Goal: Transaction & Acquisition: Purchase product/service

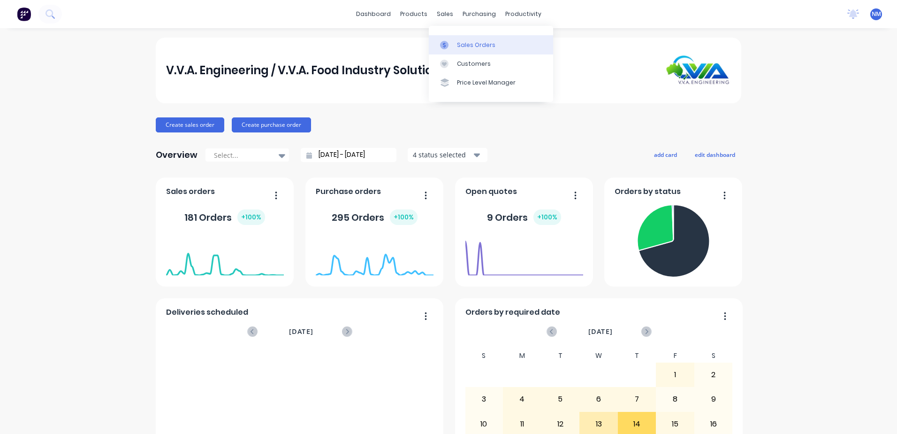
click at [470, 42] on div "Sales Orders" at bounding box center [476, 45] width 38 height 8
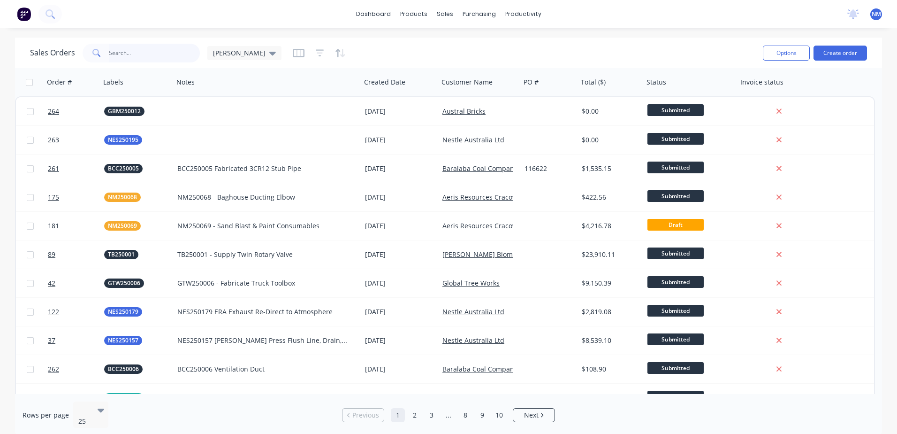
click at [150, 54] on input "text" at bounding box center [154, 53] width 91 height 19
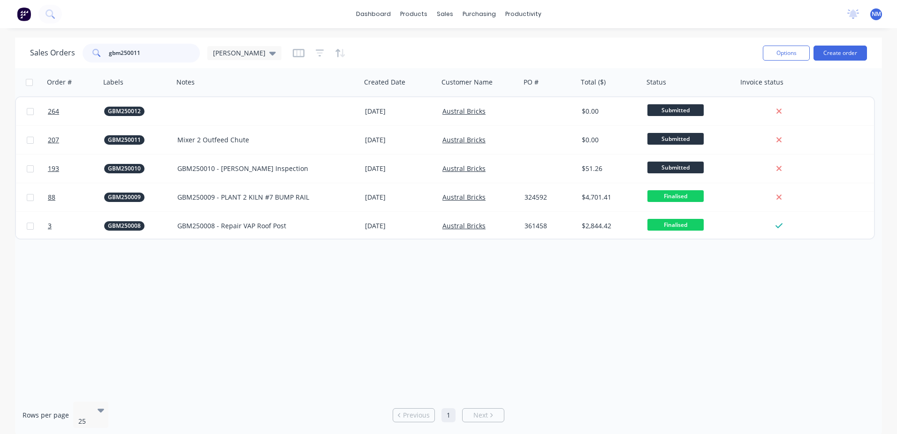
type input "gbm250011"
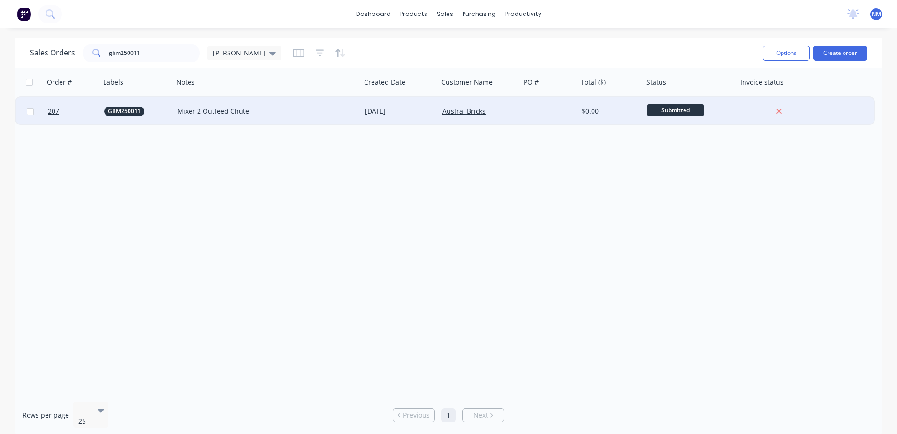
click at [337, 111] on div "Mixer 2 Outfeed Chute" at bounding box center [262, 111] width 171 height 9
click at [522, 111] on div at bounding box center [549, 111] width 57 height 28
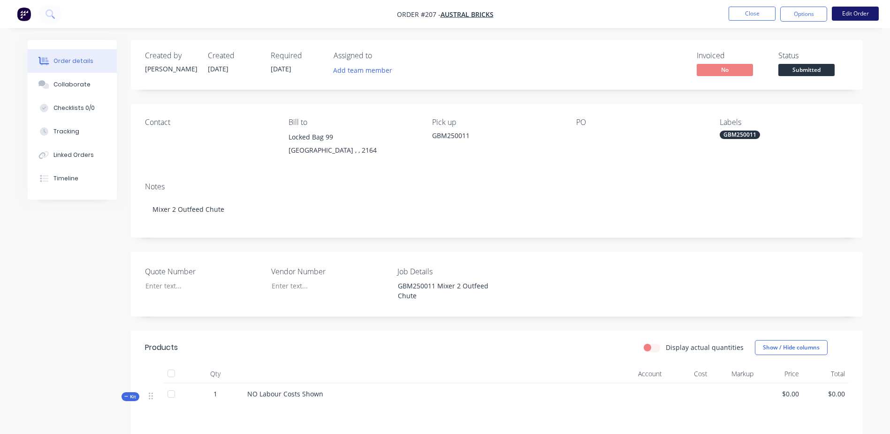
click at [865, 11] on button "Edit Order" at bounding box center [855, 14] width 47 height 14
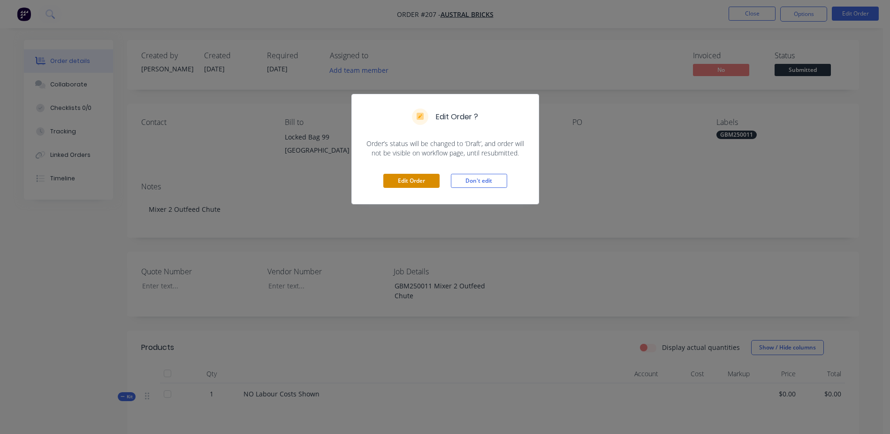
click at [407, 178] on button "Edit Order" at bounding box center [411, 181] width 56 height 14
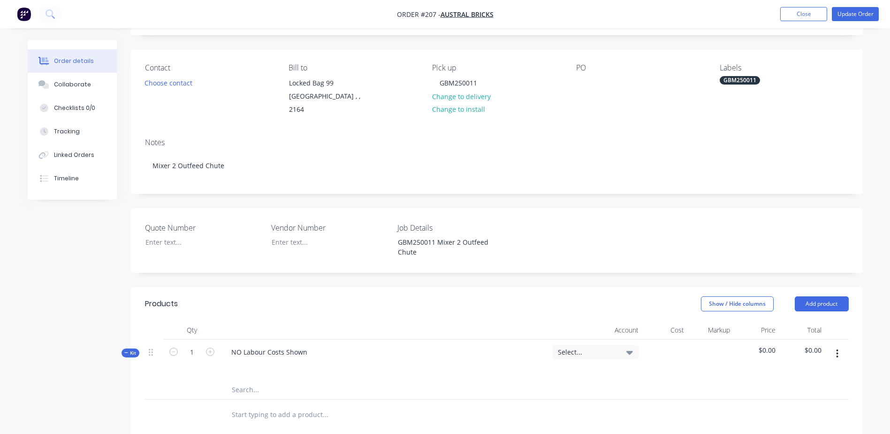
scroll to position [141, 0]
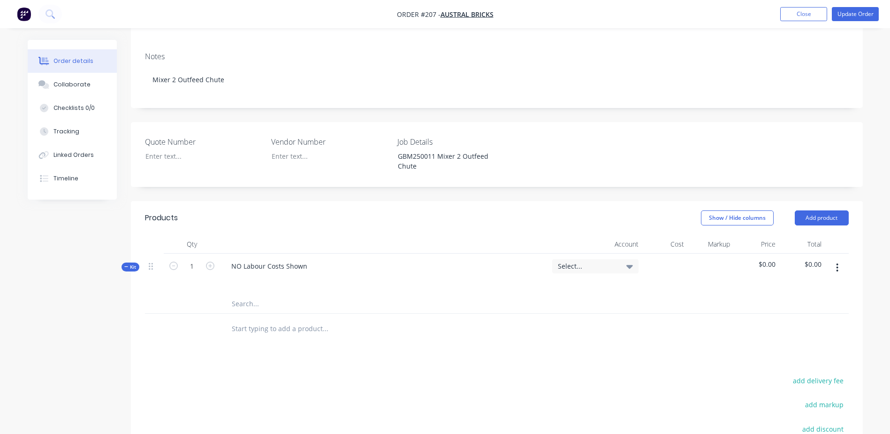
click at [236, 294] on input "text" at bounding box center [325, 303] width 188 height 19
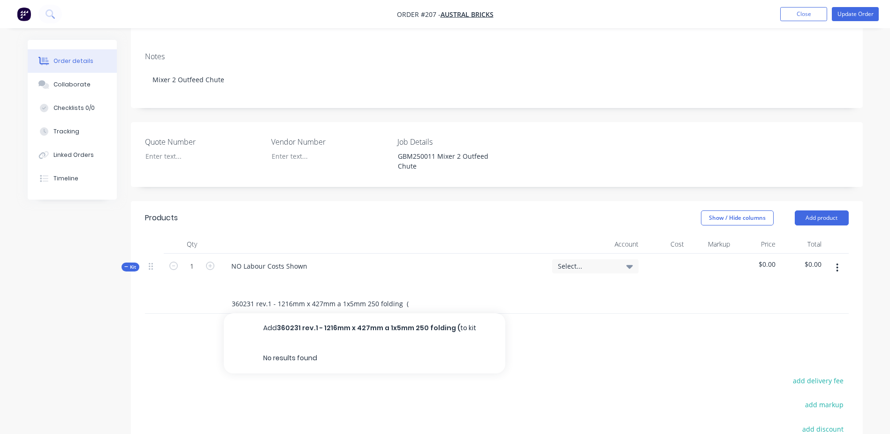
paste input "“Add green where necessary and etch correct cut line”"
type input "360231 rev.1 - 1216mm x 427mm a 1x5mm 250 folding ( “Add green where necessary …"
drag, startPoint x: 430, startPoint y: 290, endPoint x: 393, endPoint y: 286, distance: 37.4
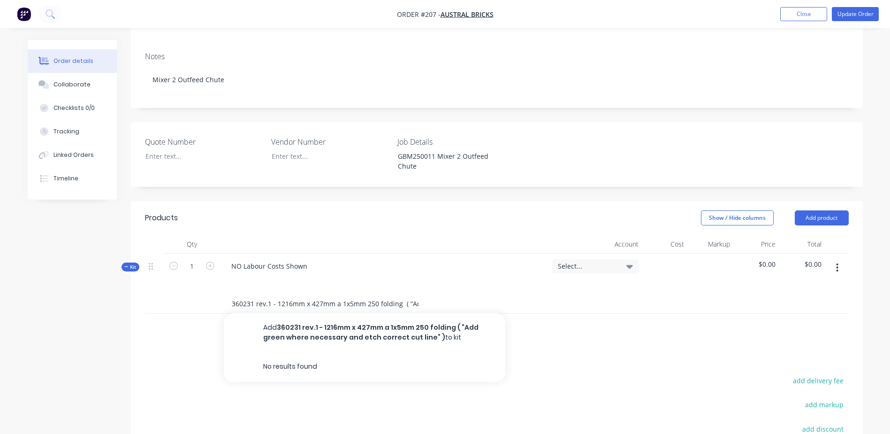
click at [393, 294] on div "360231 rev.1 - 1216mm x 427mm a 1x5mm 250 folding ( “Add green where necessary …" at bounding box center [365, 303] width 282 height 19
drag, startPoint x: 403, startPoint y: 290, endPoint x: 489, endPoint y: 281, distance: 86.8
click at [489, 281] on div "Kit 1 NO Labour Costs Shown Select... $0.00 $0.00 360231 rev.1 - 1216mm x 427mm…" at bounding box center [497, 283] width 704 height 60
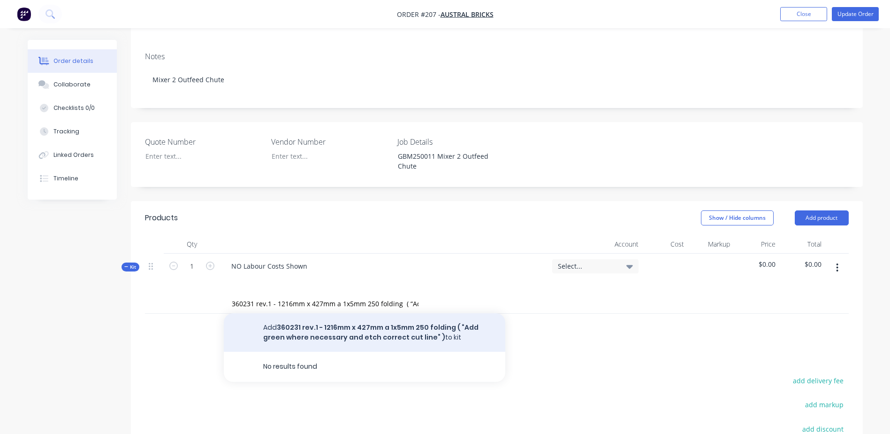
click at [377, 320] on button "Add 360231 rev.1 - 1216mm x 427mm a 1x5mm 250 folding ( “Add green where necess…" at bounding box center [365, 332] width 282 height 38
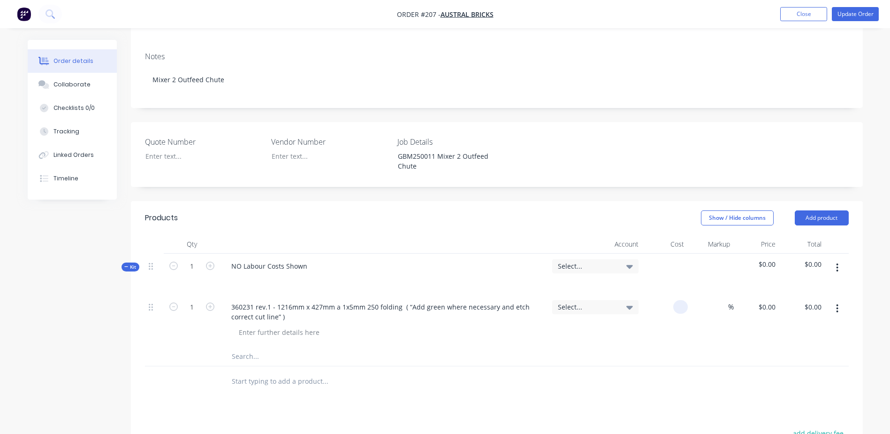
click at [672, 295] on div at bounding box center [665, 320] width 46 height 53
type input "$52.08"
click at [240, 347] on input "text" at bounding box center [325, 356] width 188 height 19
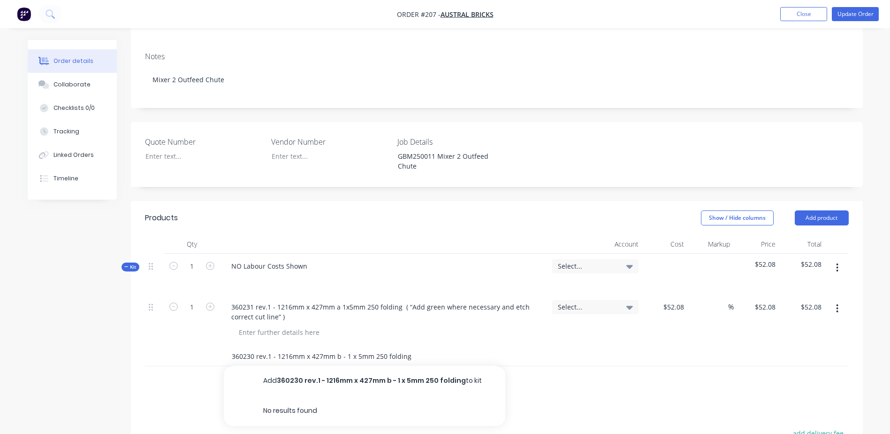
paste input "( “Add green where necessary and etch correct cut line” )"
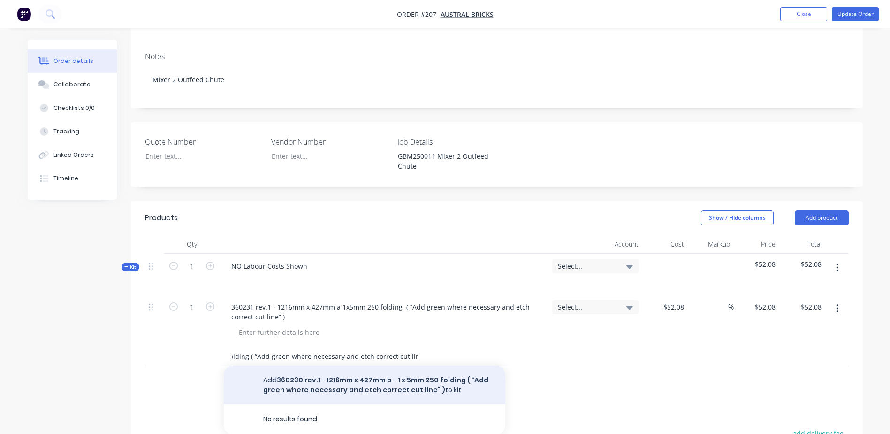
type input "360230 rev.1 - 1216mm x 427mm b - 1 x 5mm 250 folding ( “Add green where necess…"
click at [303, 375] on button "Add 360230 rev.1 - 1216mm x 427mm b - 1 x 5mm 250 folding ( “Add green where ne…" at bounding box center [365, 384] width 282 height 38
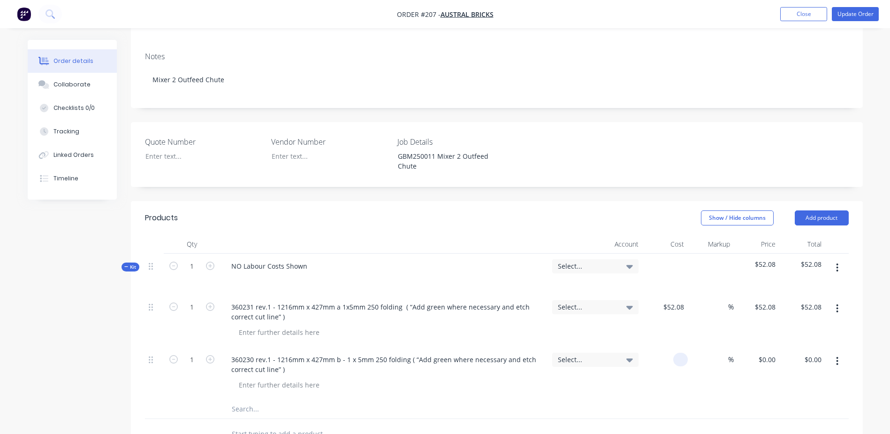
click at [675, 352] on div at bounding box center [680, 359] width 15 height 14
type input "$52.08"
click at [240, 400] on input "text" at bounding box center [325, 408] width 188 height 19
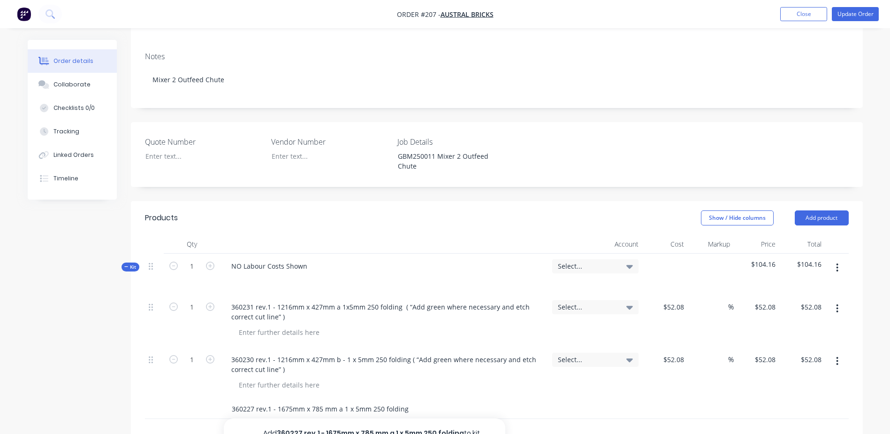
paste input "( “Add green where necessary and etch correct cut line” )"
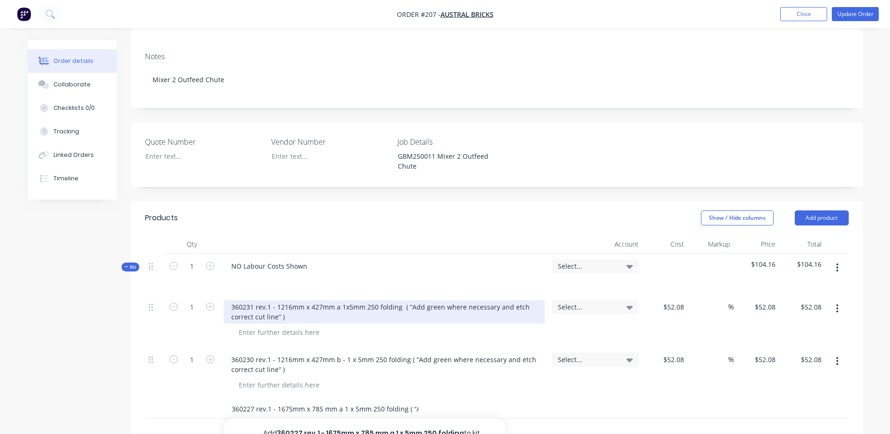
scroll to position [0, 160]
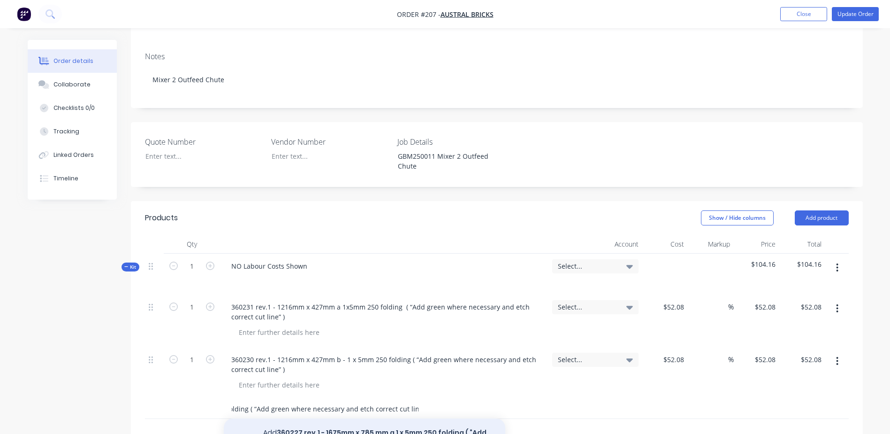
type input "360227 rev.1 - 1675mm x 785 mm a 1 x 5mm 250 folding ( “Add green where necessa…"
click at [392, 422] on button "Add 360227 rev.1 - 1675mm x 785 mm a 1 x 5mm 250 folding ( “Add green where nec…" at bounding box center [365, 437] width 282 height 38
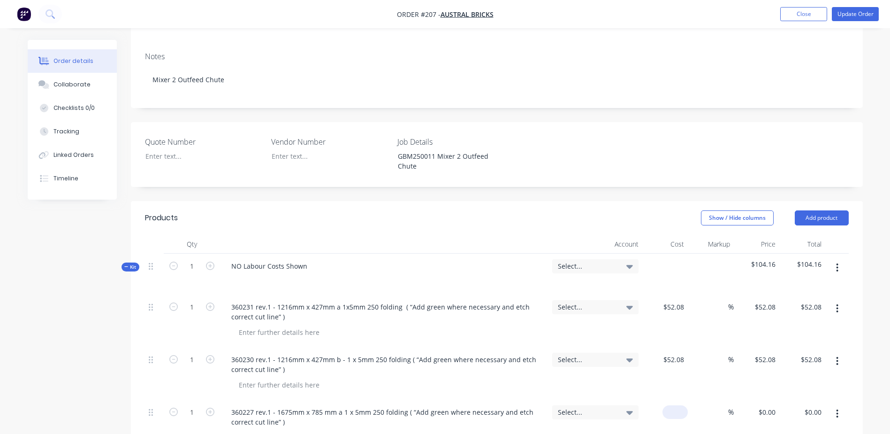
click at [670, 401] on div "$0.00" at bounding box center [665, 425] width 46 height 53
type input "$170.32"
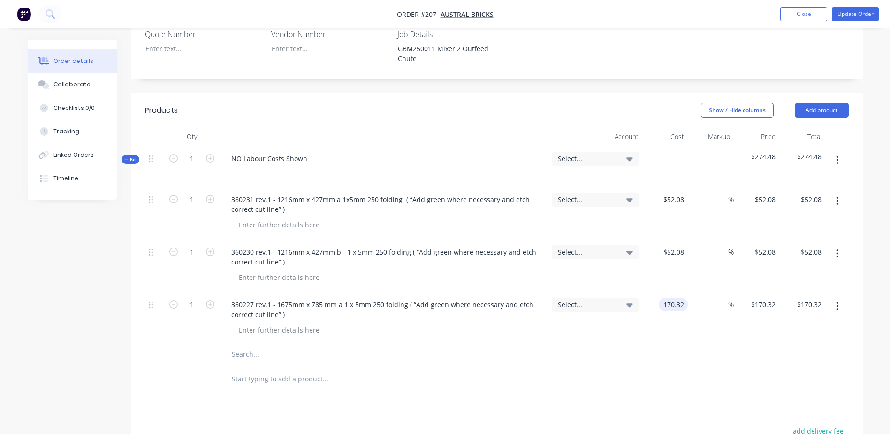
scroll to position [282, 0]
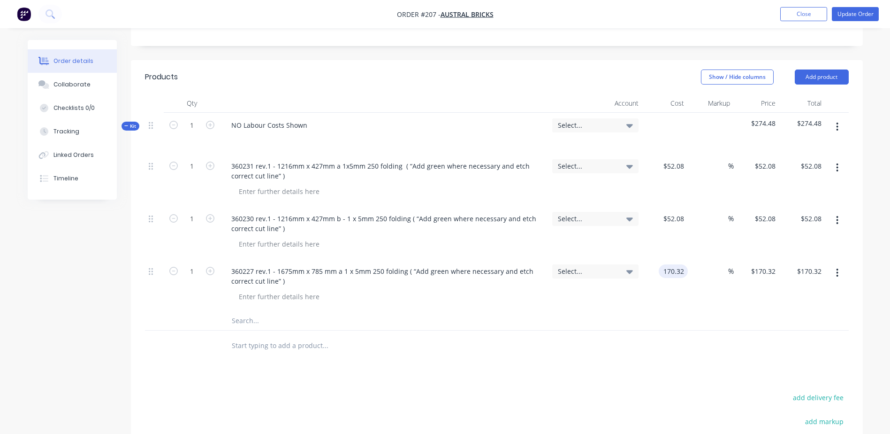
type input "$170.32"
click at [246, 312] on input "text" at bounding box center [325, 320] width 188 height 19
paste input "( “Add green where necessary and etch correct cut line” )"
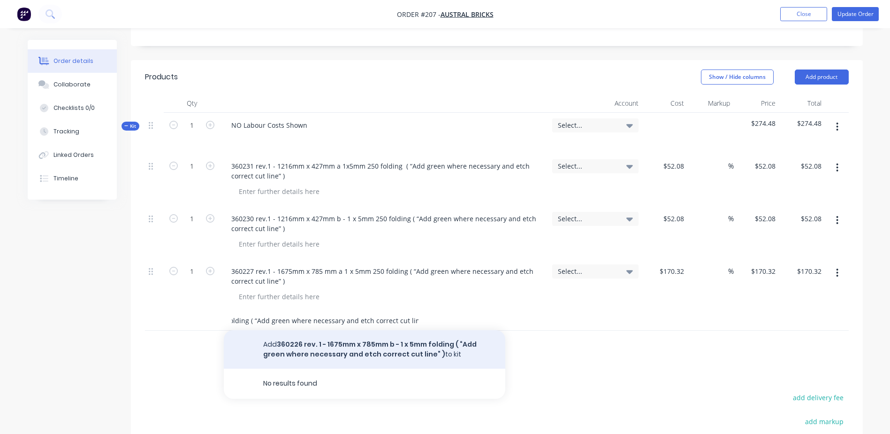
type input "360226 rev. 1 - 1675mm x 785mm b - 1 x 5mm folding ( “Add green where necessary…"
click at [390, 334] on button "Add 360226 rev. 1 - 1675mm x 785mm b - 1 x 5mm folding ( “Add green where neces…" at bounding box center [365, 349] width 282 height 38
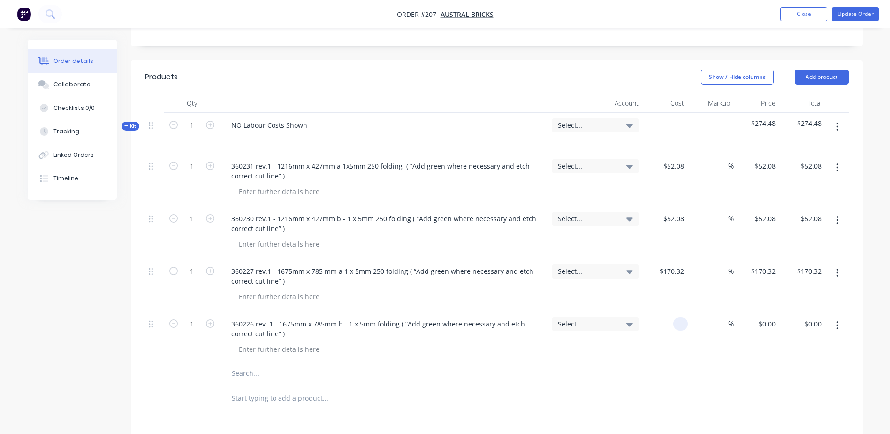
click at [678, 317] on input at bounding box center [682, 324] width 11 height 14
type input "$170.33"
click at [239, 364] on input "text" at bounding box center [325, 373] width 188 height 19
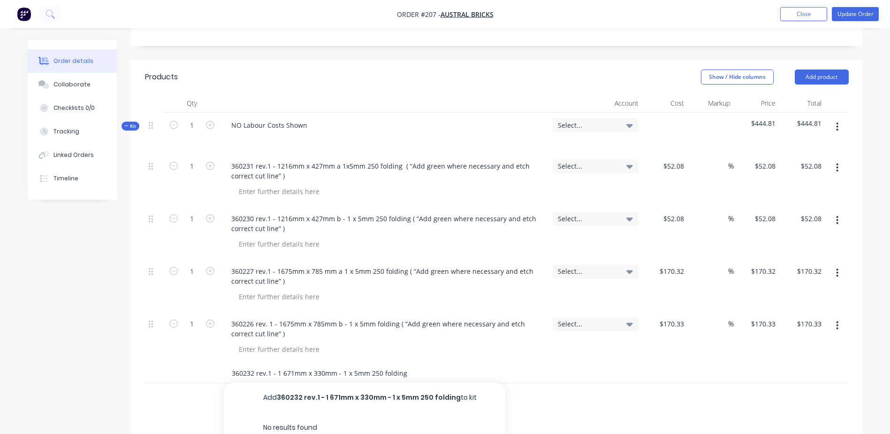
paste input "( “Add green where necessary and etch correct cut line” )"
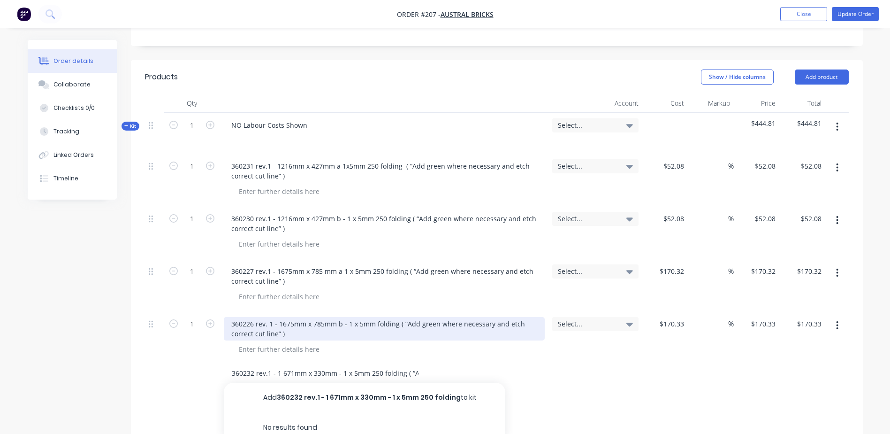
scroll to position [0, 158]
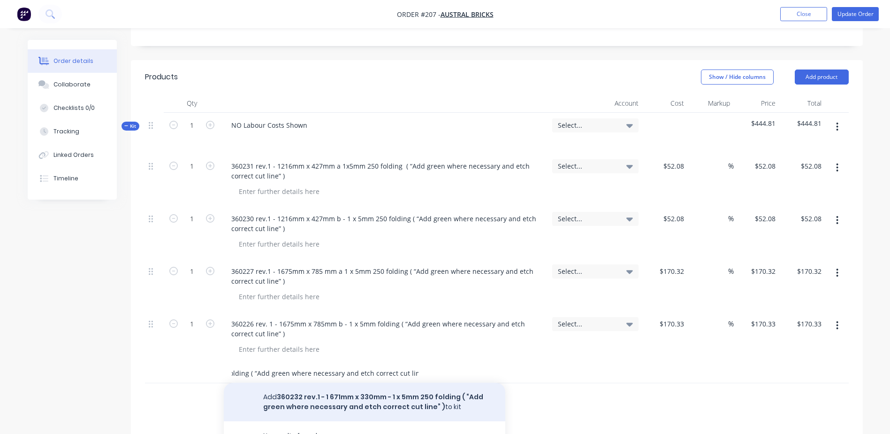
type input "360232 rev.1 - 1 671mm x 330mm - 1 x 5mm 250 folding ( “Add green where necessa…"
click at [289, 389] on button "Add 360232 rev.1 - 1 671mm x 330mm - 1 x 5mm 250 folding ( “Add green where nec…" at bounding box center [365, 401] width 282 height 38
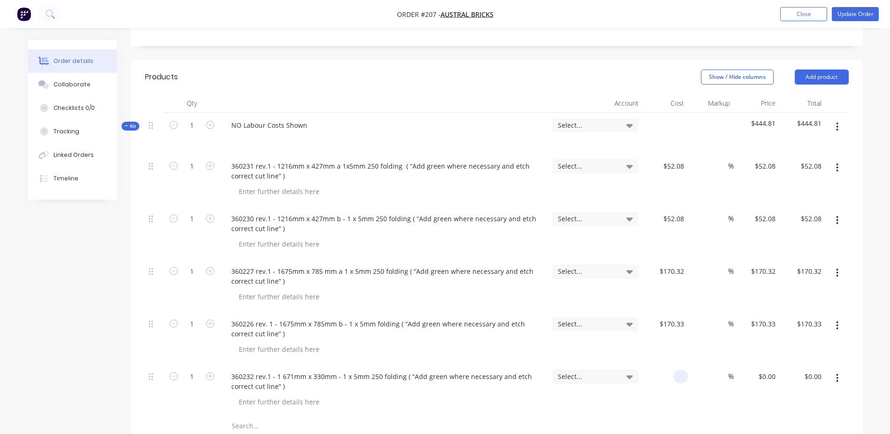
click at [674, 369] on div at bounding box center [680, 376] width 15 height 14
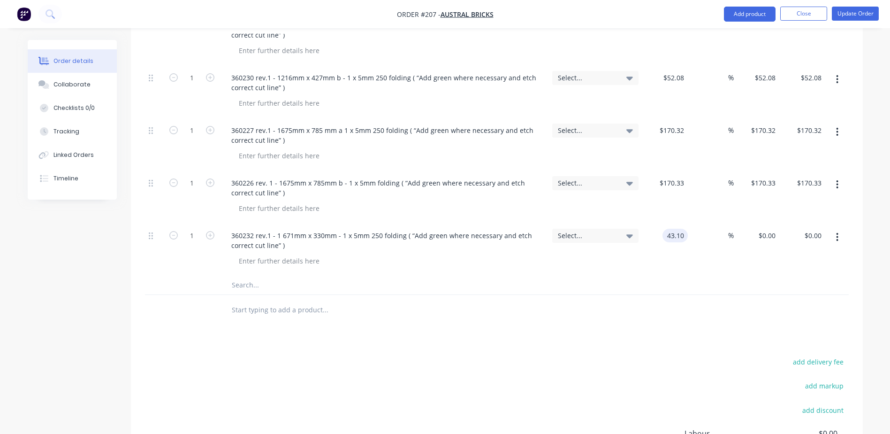
type input "$43.10"
click at [262, 279] on input "text" at bounding box center [325, 284] width 188 height 19
paste input "( “Add green where necessary and etch correct cut line” )"
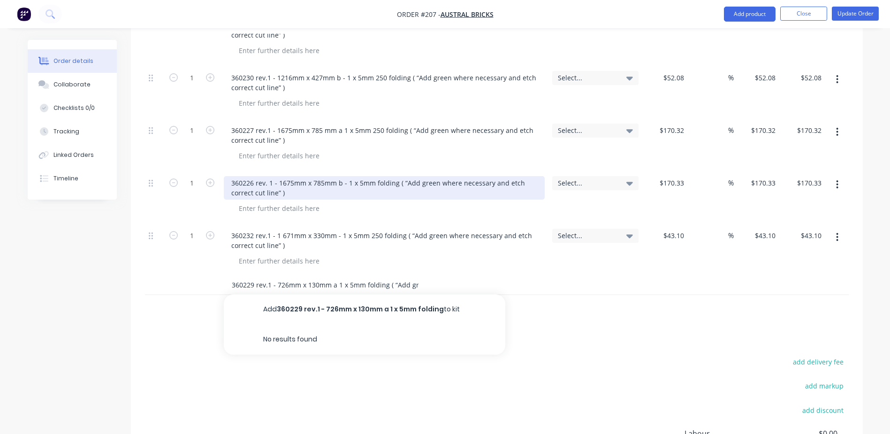
scroll to position [0, 141]
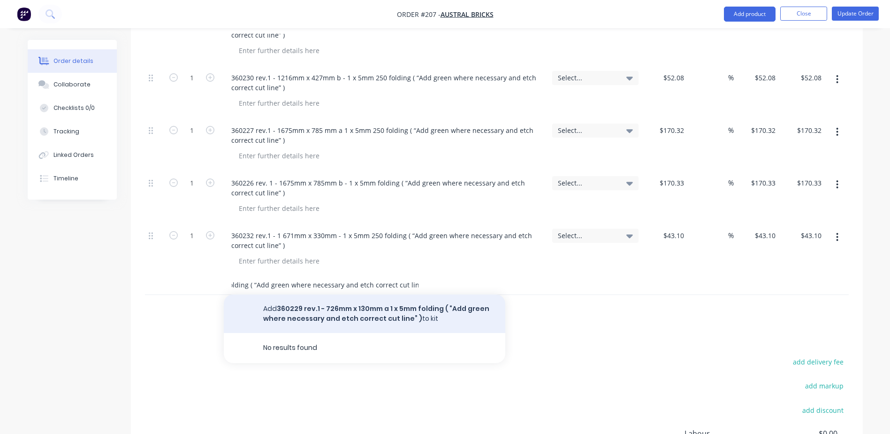
type input "360229 rev.1 - 726mm x 130mm a 1 x 5mm folding ( “Add green where necessary and…"
click at [337, 298] on button "Add 360229 rev.1 - 726mm x 130mm a 1 x 5mm folding ( “Add green where necessary…" at bounding box center [365, 313] width 282 height 38
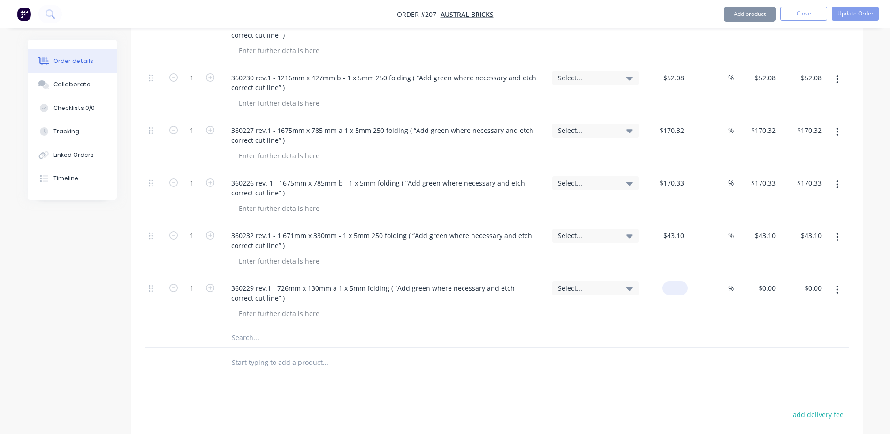
click at [680, 281] on input at bounding box center [677, 288] width 22 height 14
type input "$31.79"
click at [254, 329] on input "text" at bounding box center [325, 337] width 188 height 19
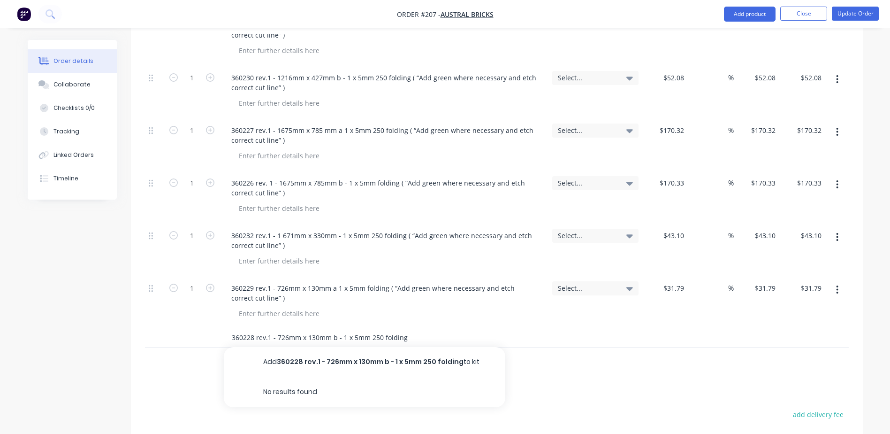
paste input "( “Add green where necessary and etch correct cut line” )"
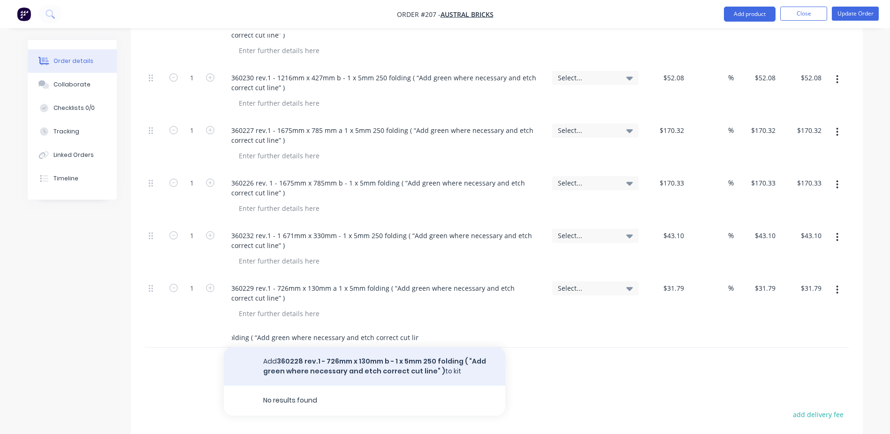
type input "360228 rev.1 - 726mm x 130mm b - 1 x 5mm 250 folding ( “Add green where necessa…"
click at [343, 352] on button "Add 360228 rev.1 - 726mm x 130mm b - 1 x 5mm 250 folding ( “Add green where nec…" at bounding box center [365, 366] width 282 height 38
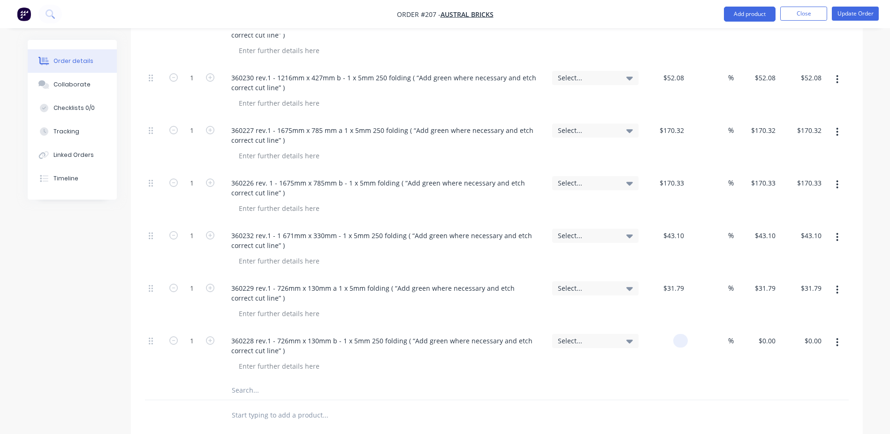
click at [665, 333] on div at bounding box center [665, 354] width 46 height 53
type input "$31.79"
click at [852, 18] on button "Update Order" at bounding box center [855, 14] width 47 height 14
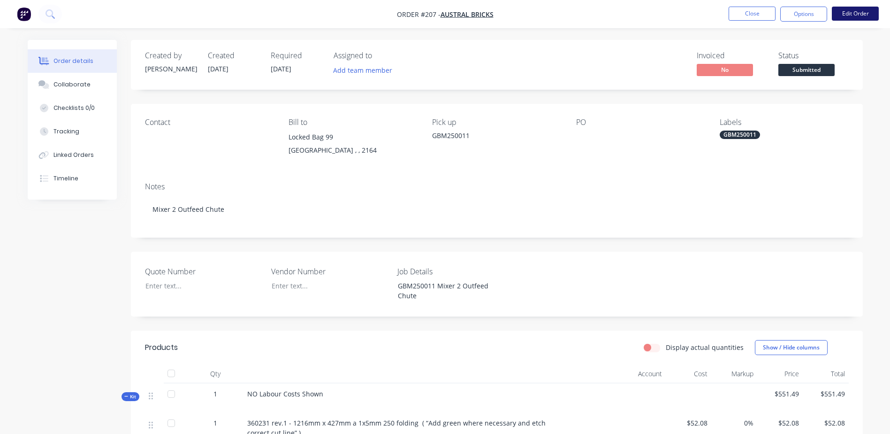
click at [865, 11] on button "Edit Order" at bounding box center [855, 14] width 47 height 14
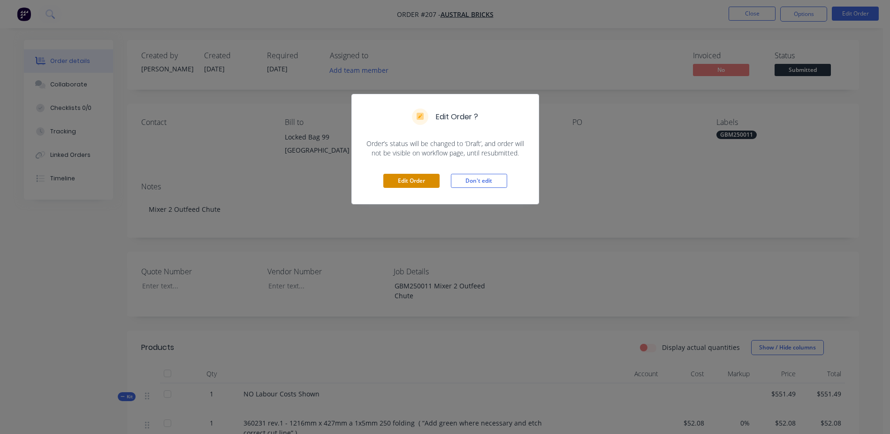
click at [401, 180] on button "Edit Order" at bounding box center [411, 181] width 56 height 14
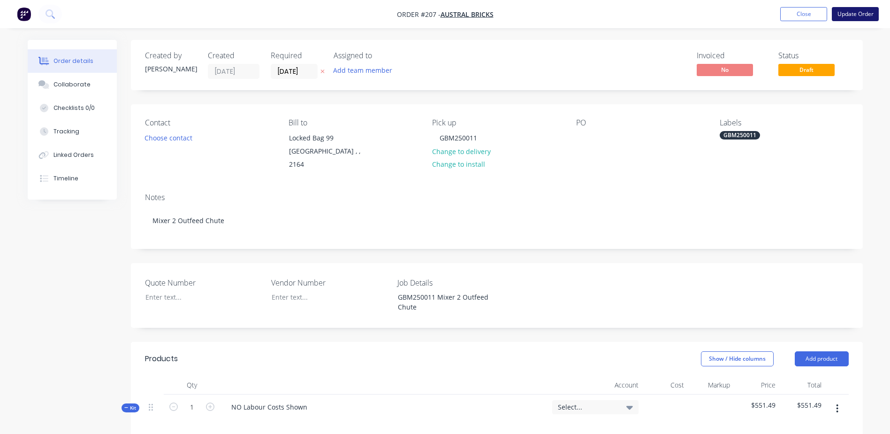
click at [850, 17] on button "Update Order" at bounding box center [855, 14] width 47 height 14
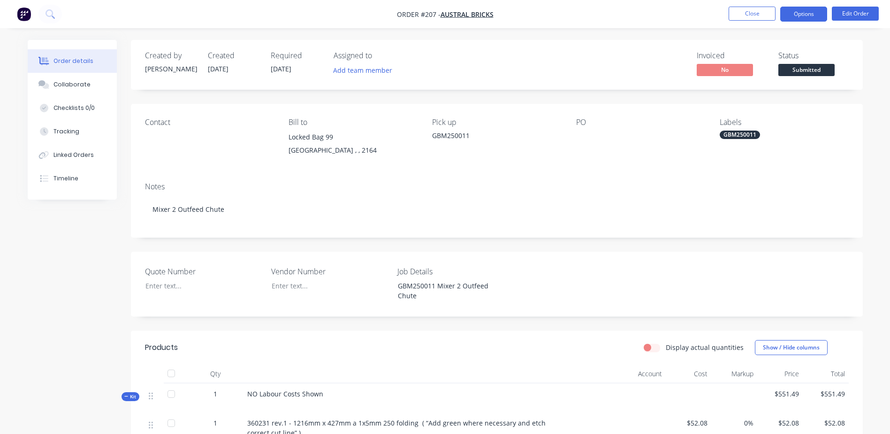
click at [822, 19] on button "Options" at bounding box center [803, 14] width 47 height 15
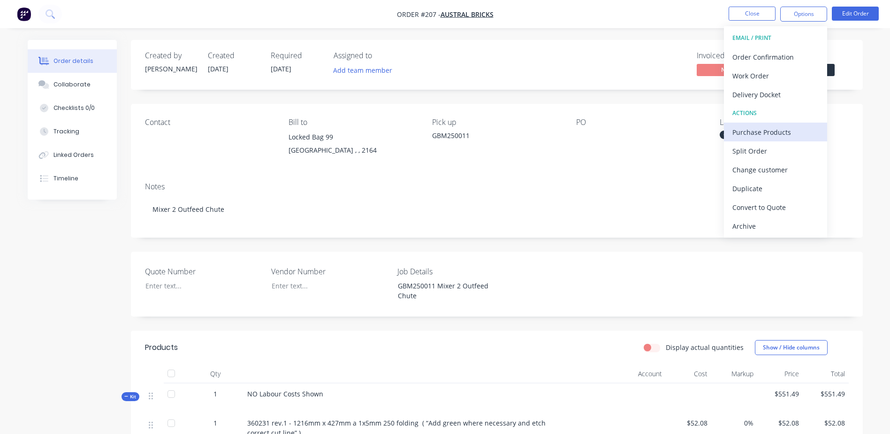
click at [794, 131] on div "Purchase Products" at bounding box center [775, 132] width 86 height 14
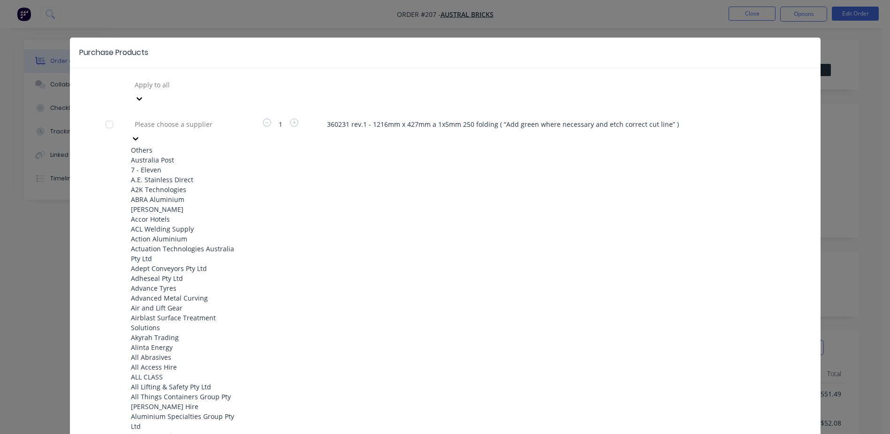
click at [174, 118] on div at bounding box center [201, 124] width 135 height 12
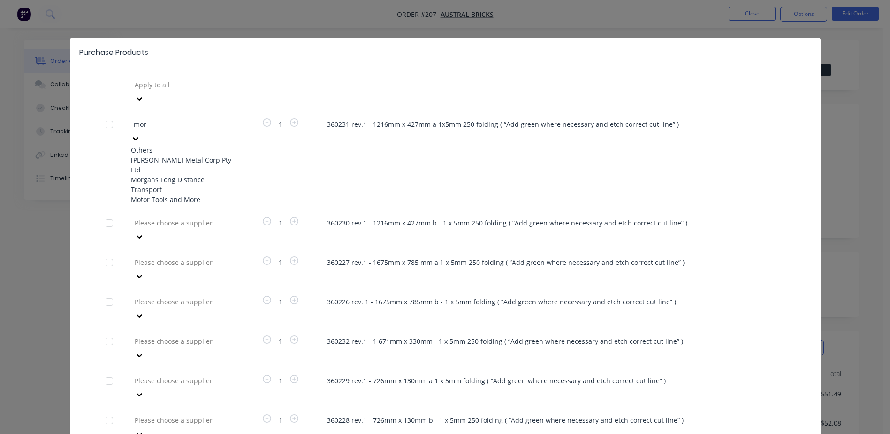
type input "morg"
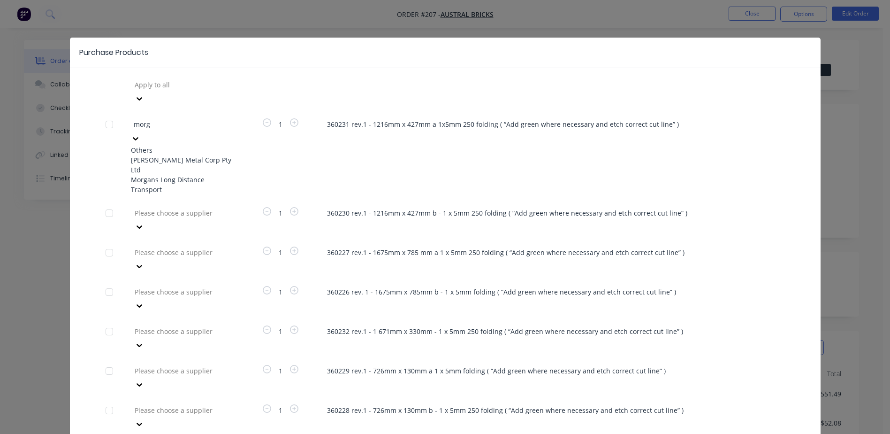
click at [175, 155] on div "[PERSON_NAME] Metal Corp Pty Ltd" at bounding box center [182, 165] width 103 height 20
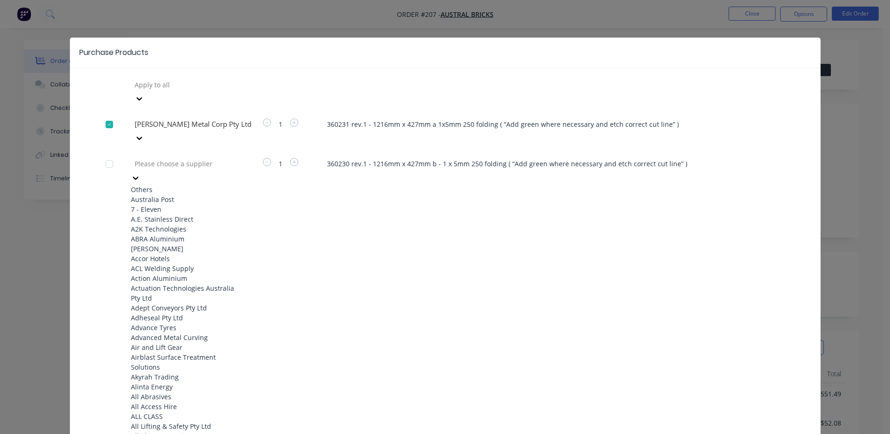
click at [159, 158] on div at bounding box center [201, 164] width 135 height 12
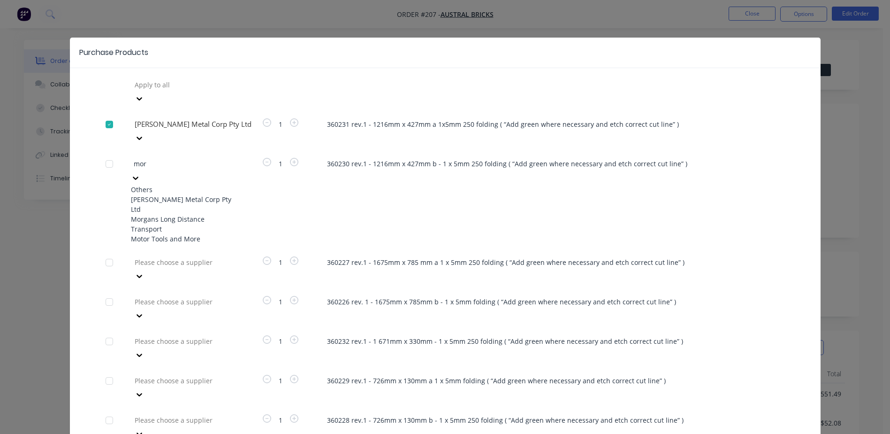
type input "morg"
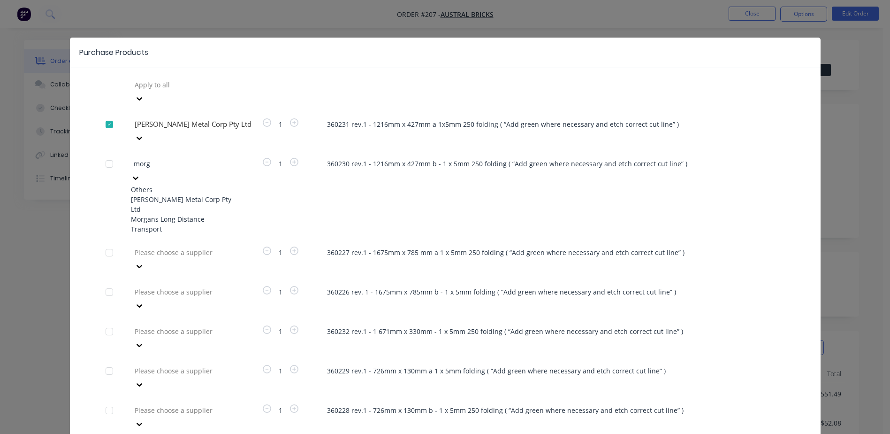
click at [179, 194] on div "[PERSON_NAME] Metal Corp Pty Ltd" at bounding box center [182, 204] width 103 height 20
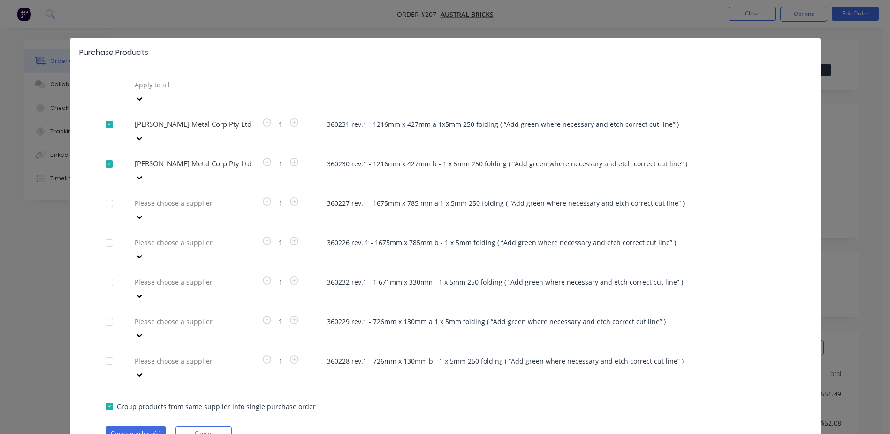
click at [146, 91] on div at bounding box center [201, 85] width 135 height 12
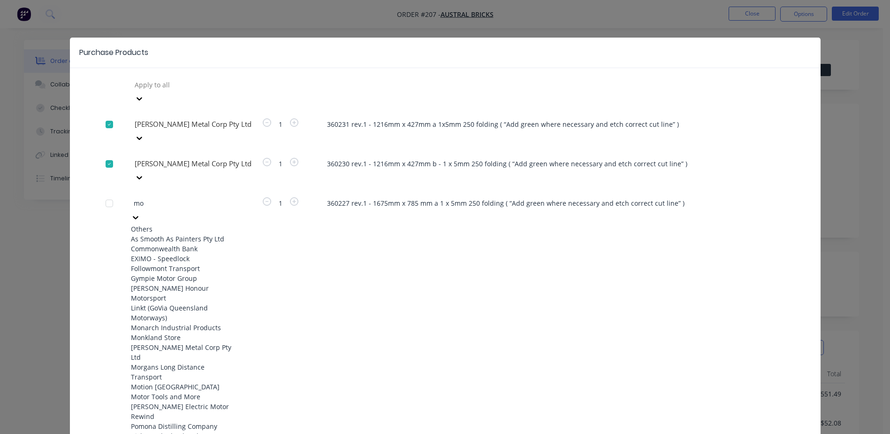
type input "mor"
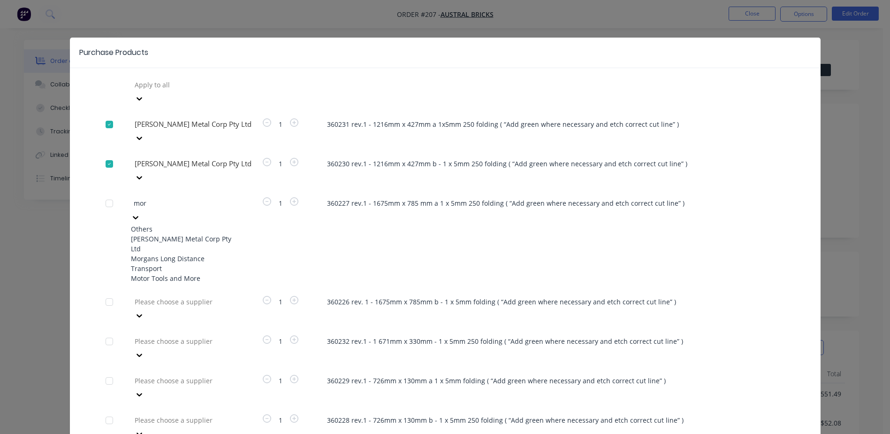
click at [157, 234] on div "[PERSON_NAME] Metal Corp Pty Ltd" at bounding box center [182, 244] width 103 height 20
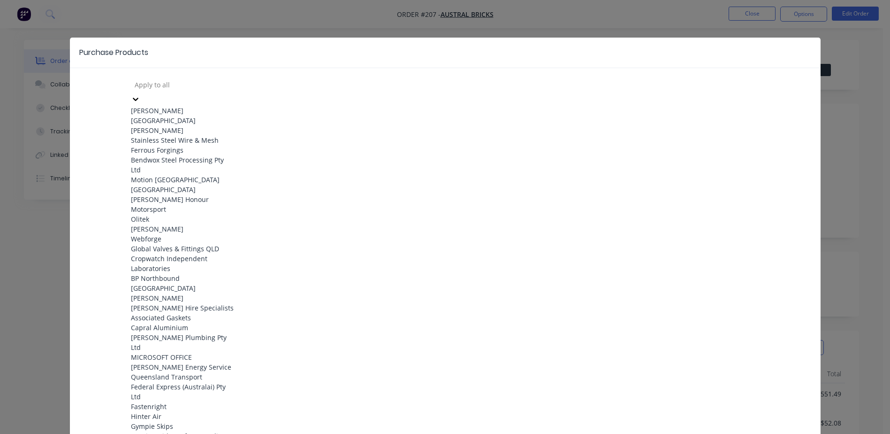
click at [149, 90] on div at bounding box center [201, 85] width 135 height 12
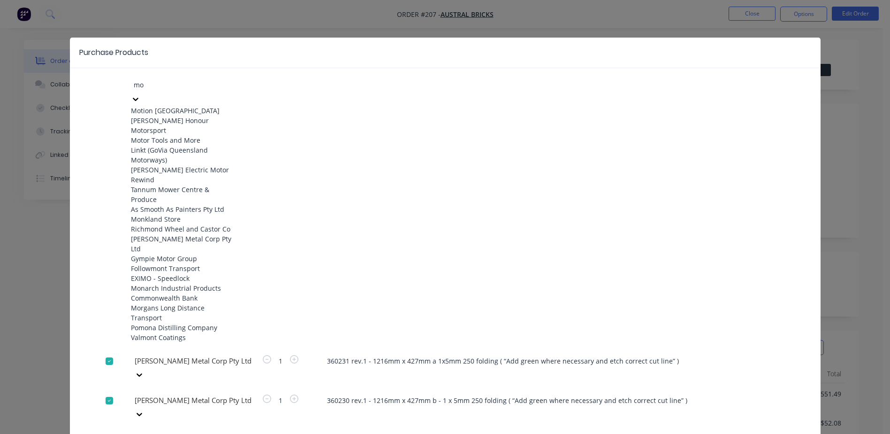
type input "mor"
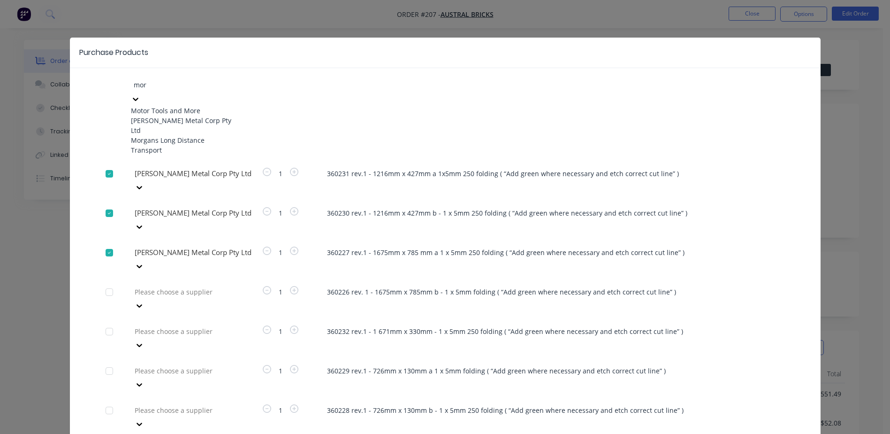
click at [200, 122] on div "[PERSON_NAME] Metal Corp Pty Ltd" at bounding box center [182, 125] width 103 height 20
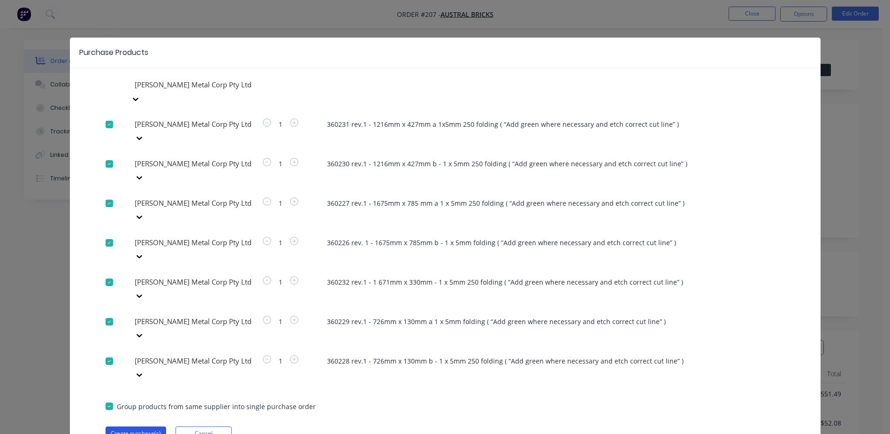
click at [129, 426] on button "Create purchase(s)" at bounding box center [136, 433] width 61 height 14
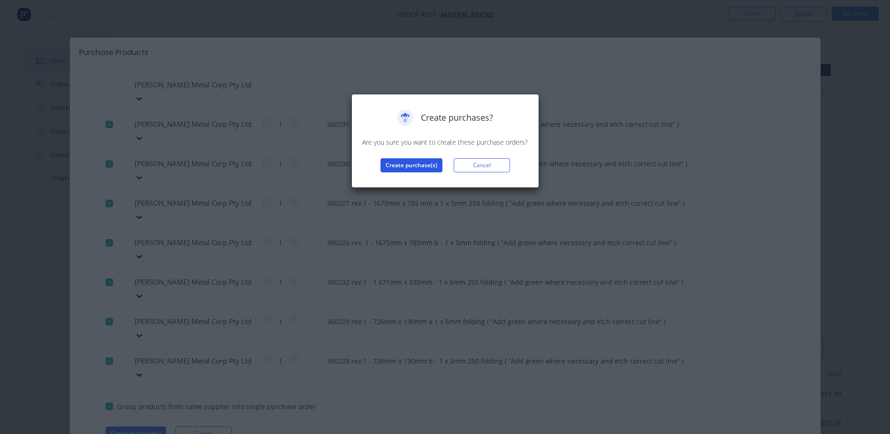
click at [407, 166] on button "Create purchase(s)" at bounding box center [412, 165] width 62 height 14
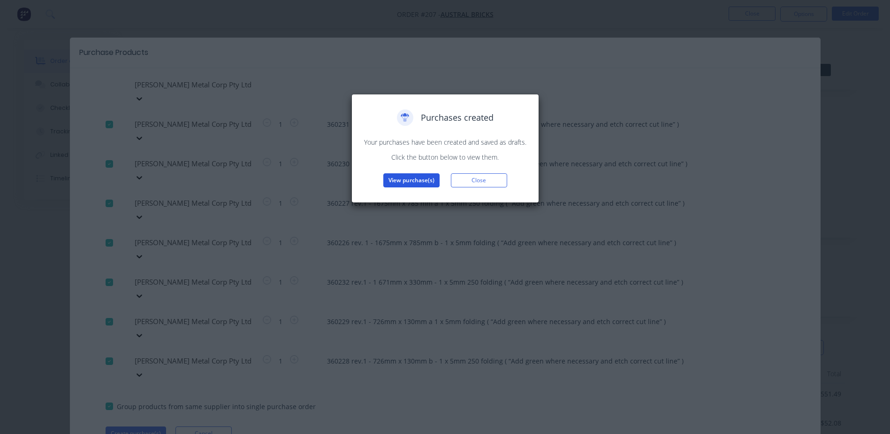
click at [400, 177] on button "View purchase(s)" at bounding box center [411, 180] width 56 height 14
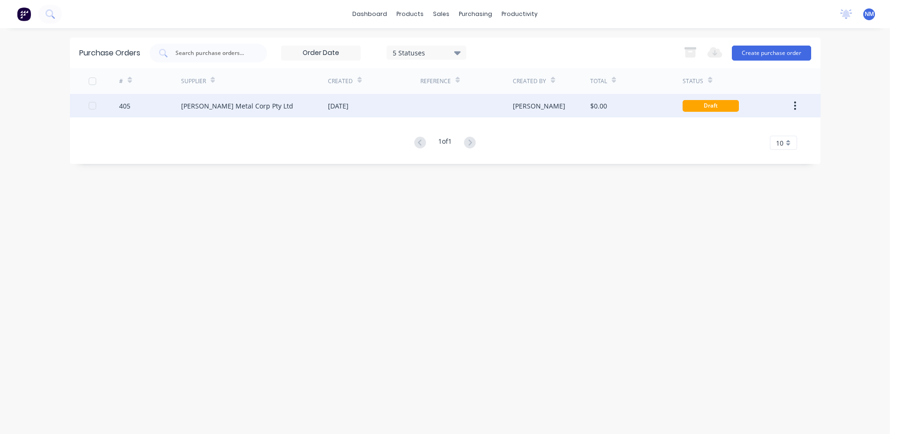
click at [411, 104] on div "[DATE]" at bounding box center [374, 105] width 92 height 23
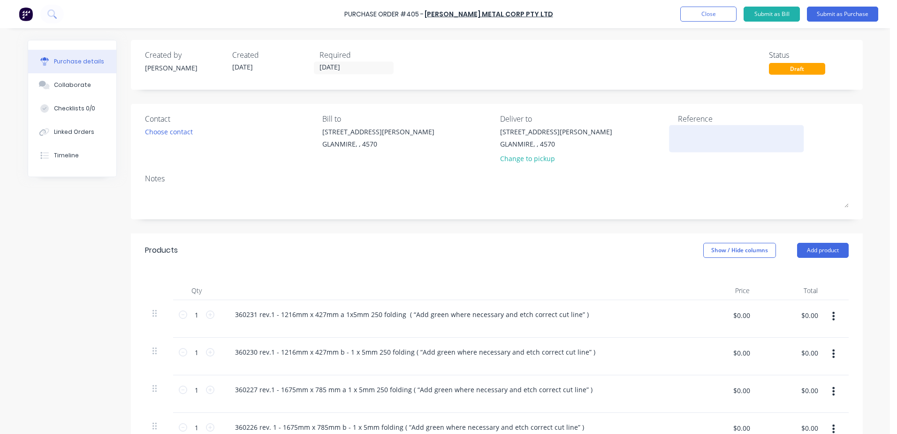
click at [691, 139] on textarea at bounding box center [736, 137] width 117 height 21
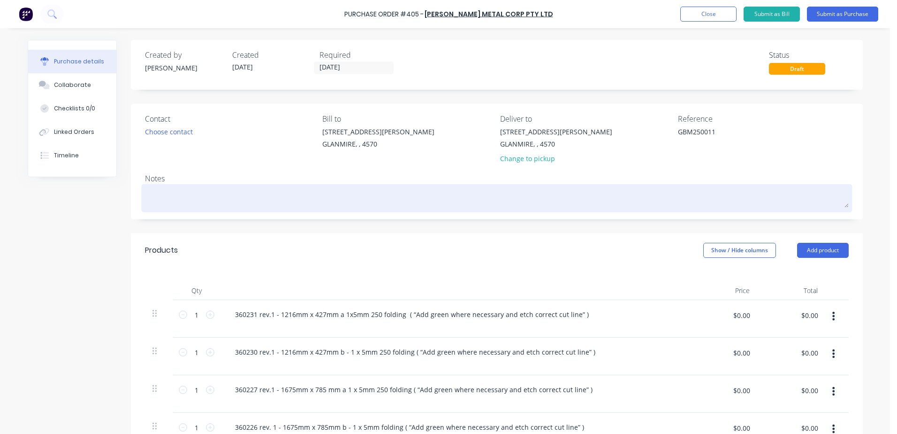
type textarea "GBM250011"
click at [160, 191] on textarea at bounding box center [497, 196] width 704 height 21
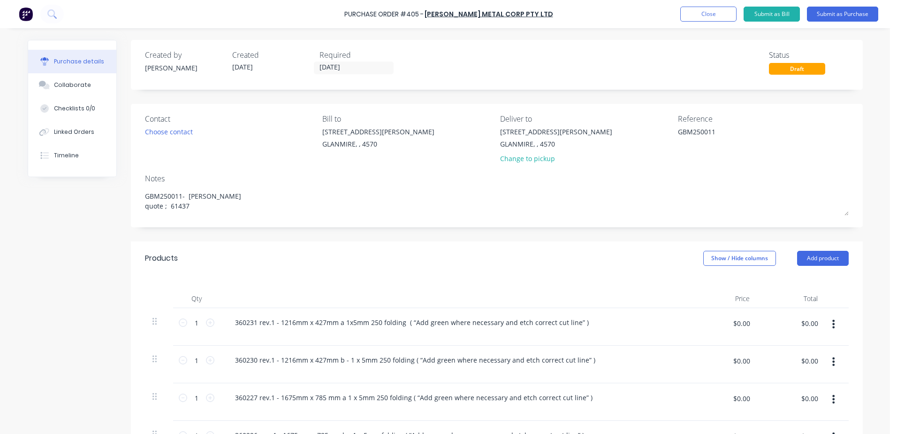
type textarea "GBM250011- [PERSON_NAME] quote ; 61437"
click at [737, 332] on div "$0.00 $0.00" at bounding box center [741, 326] width 28 height 22
type input "$52.08"
click at [727, 366] on div "$0.00 $0.00" at bounding box center [741, 360] width 28 height 15
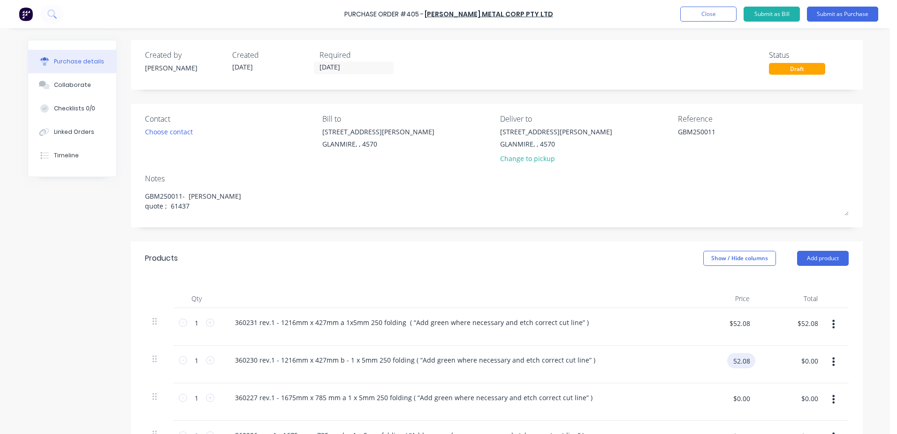
type input "$52.08"
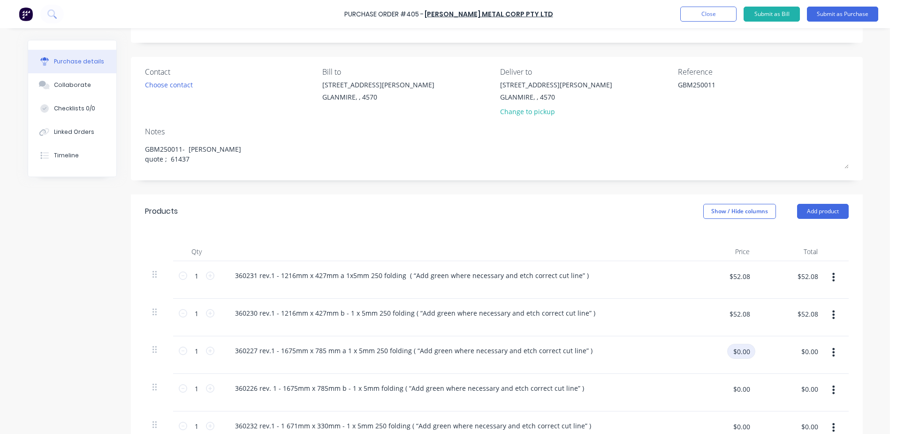
click at [731, 358] on input "$0.00" at bounding box center [741, 350] width 28 height 15
type input "$170.32"
click at [731, 387] on input "$0.00" at bounding box center [741, 388] width 28 height 15
type input "$170.33"
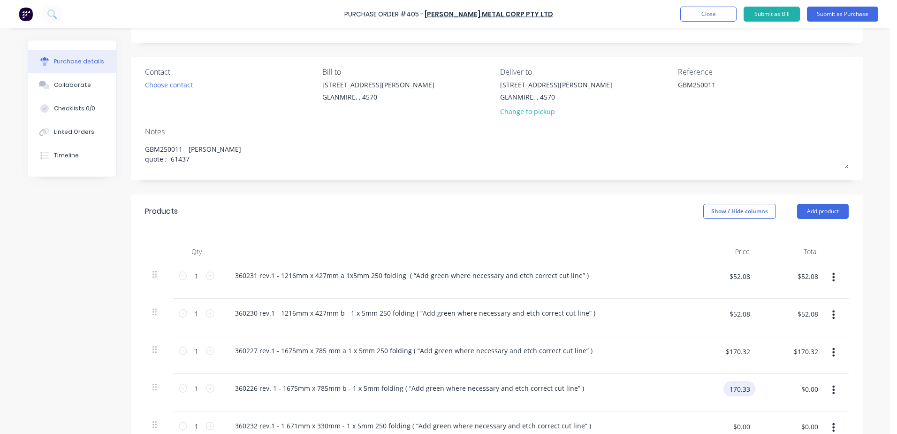
type input "$170.33"
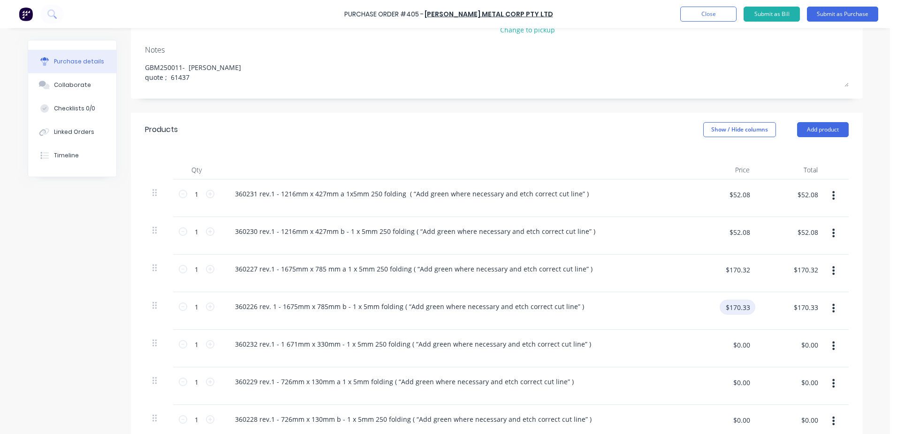
scroll to position [141, 0]
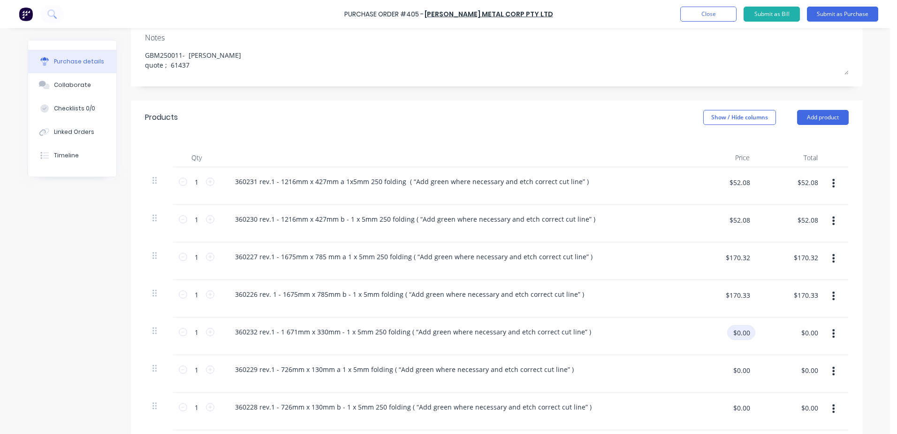
click at [732, 335] on input "$0.00" at bounding box center [741, 332] width 28 height 15
type input "$43.10"
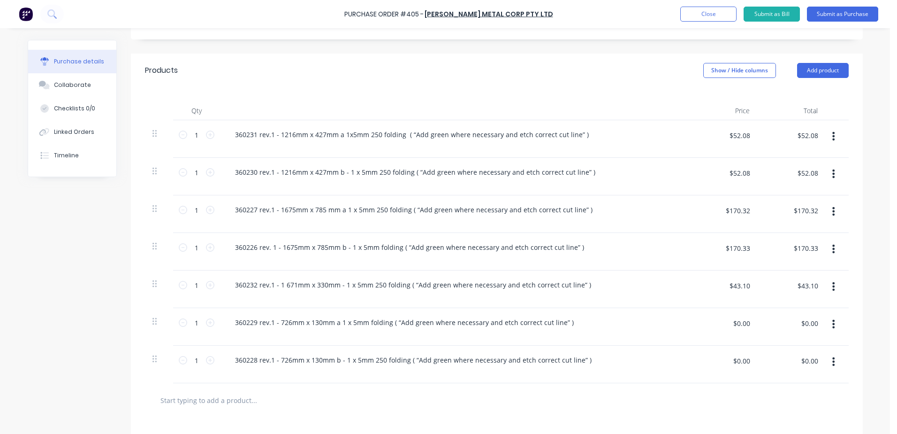
click at [731, 332] on div "$0.00 $0.00" at bounding box center [741, 326] width 28 height 22
type input "$31.79"
click at [732, 361] on input "$0.00" at bounding box center [741, 360] width 28 height 15
type input "$31.79"
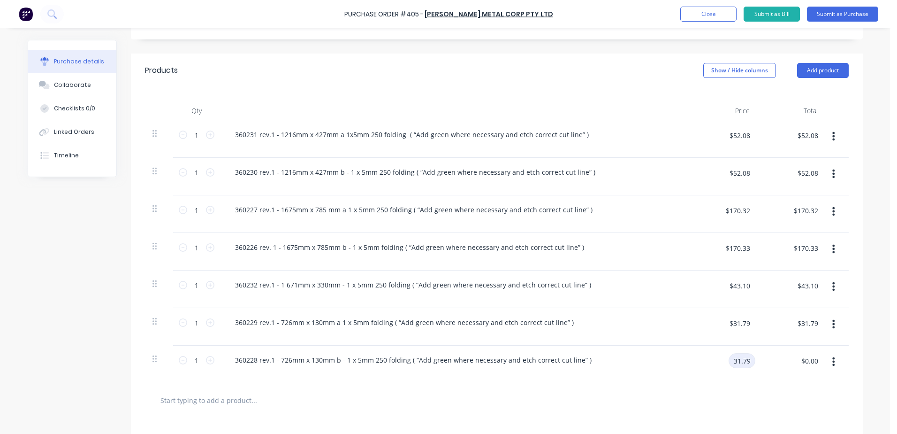
type input "$31.79"
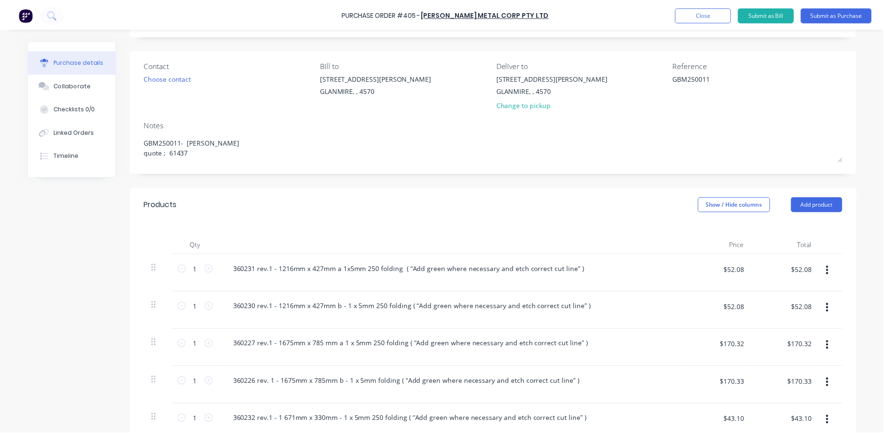
scroll to position [0, 0]
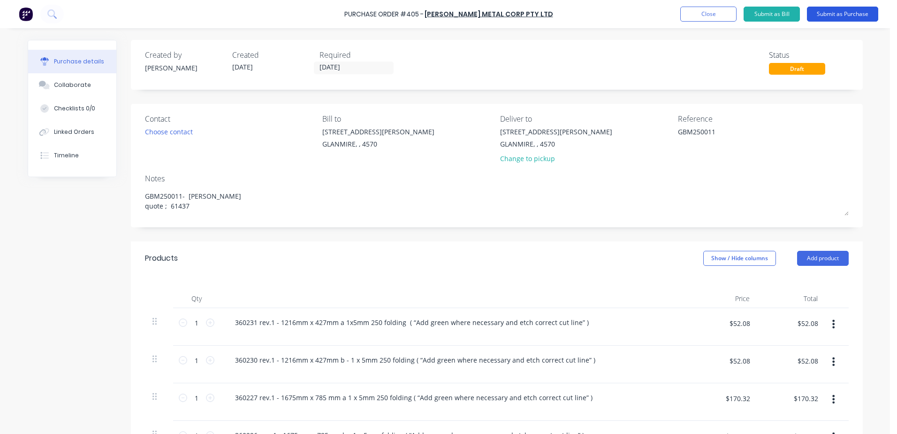
click at [851, 9] on button "Submit as Purchase" at bounding box center [842, 14] width 71 height 15
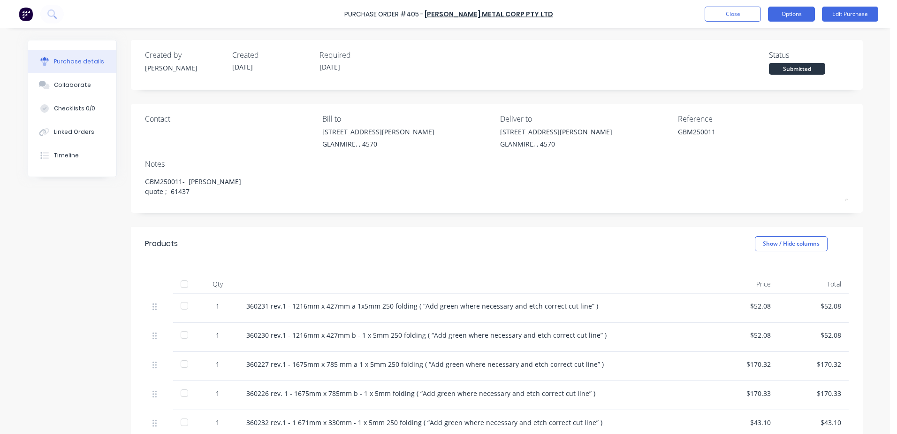
click at [796, 18] on button "Options" at bounding box center [791, 14] width 47 height 15
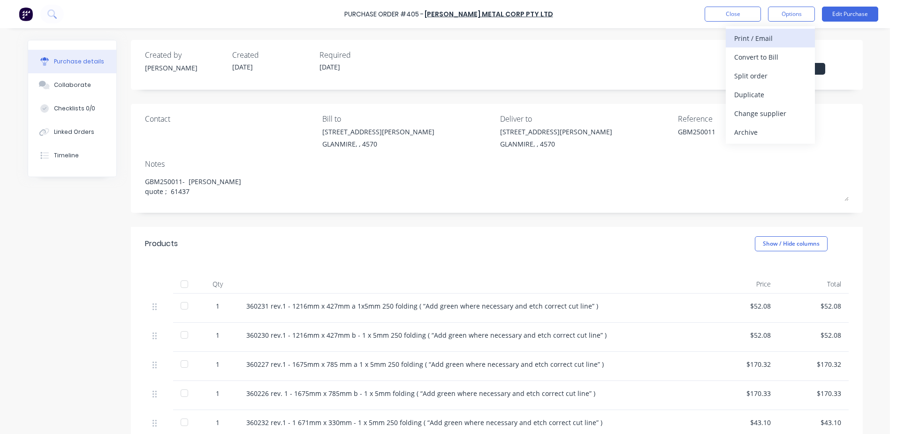
click at [776, 40] on div "Print / Email" at bounding box center [770, 38] width 72 height 14
click at [752, 53] on div "With pricing" at bounding box center [770, 57] width 72 height 14
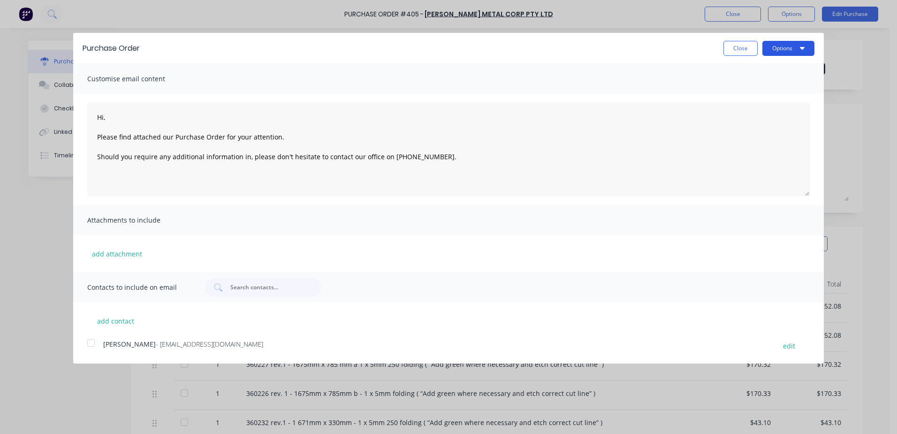
click at [789, 47] on button "Options" at bounding box center [788, 48] width 52 height 15
click at [90, 344] on div at bounding box center [91, 342] width 19 height 19
click at [805, 45] on button "Options" at bounding box center [788, 48] width 52 height 15
click at [747, 91] on div "Email" at bounding box center [770, 91] width 72 height 14
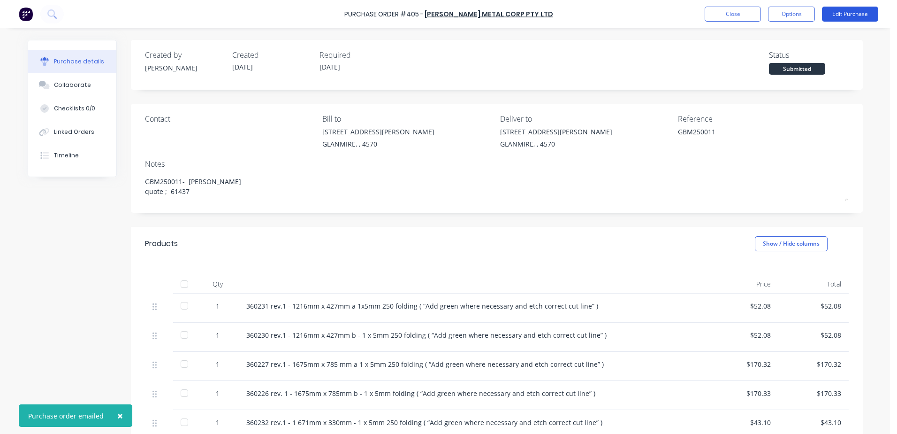
click at [830, 15] on button "Edit Purchase" at bounding box center [850, 14] width 56 height 15
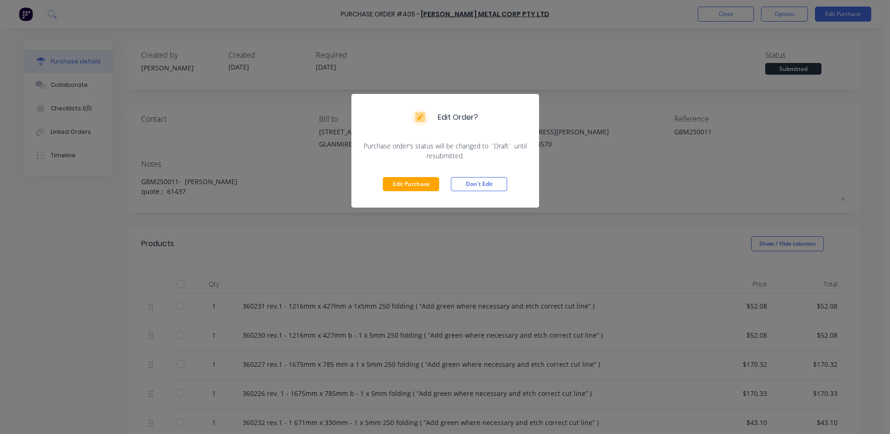
drag, startPoint x: 476, startPoint y: 188, endPoint x: 590, endPoint y: 144, distance: 122.4
click at [476, 188] on button "Don't Edit" at bounding box center [479, 184] width 56 height 14
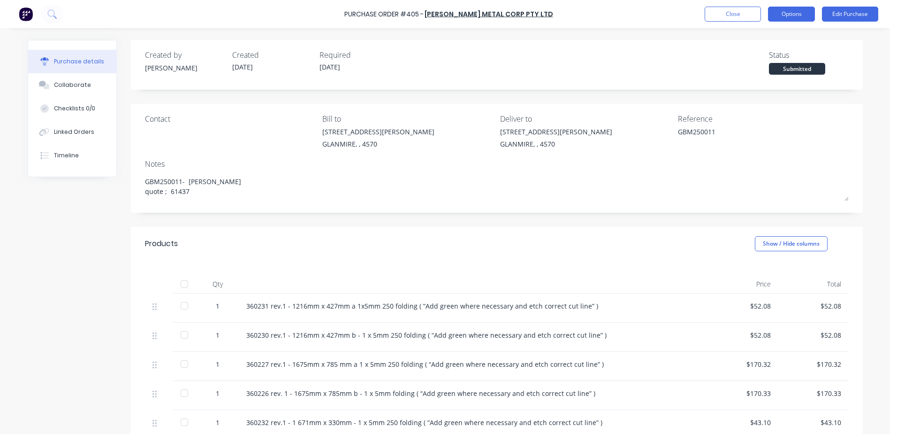
click at [799, 14] on button "Options" at bounding box center [791, 14] width 47 height 15
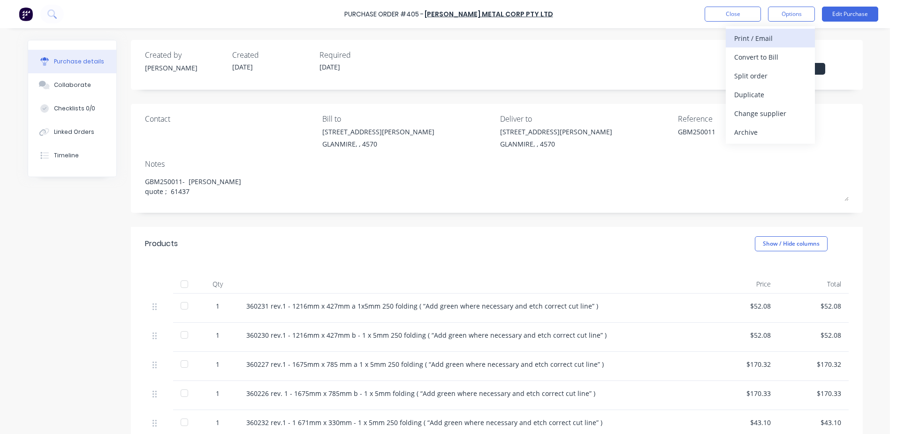
click at [743, 44] on div "Print / Email" at bounding box center [770, 38] width 72 height 14
click at [746, 52] on div "With pricing" at bounding box center [770, 57] width 72 height 14
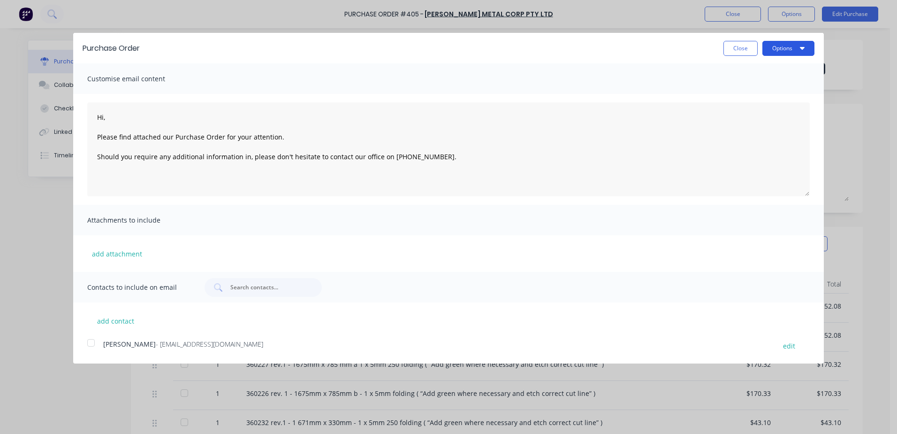
click at [776, 47] on button "Options" at bounding box center [788, 48] width 52 height 15
click at [753, 68] on div "Print" at bounding box center [770, 72] width 72 height 14
click at [732, 47] on button "Close" at bounding box center [740, 48] width 34 height 15
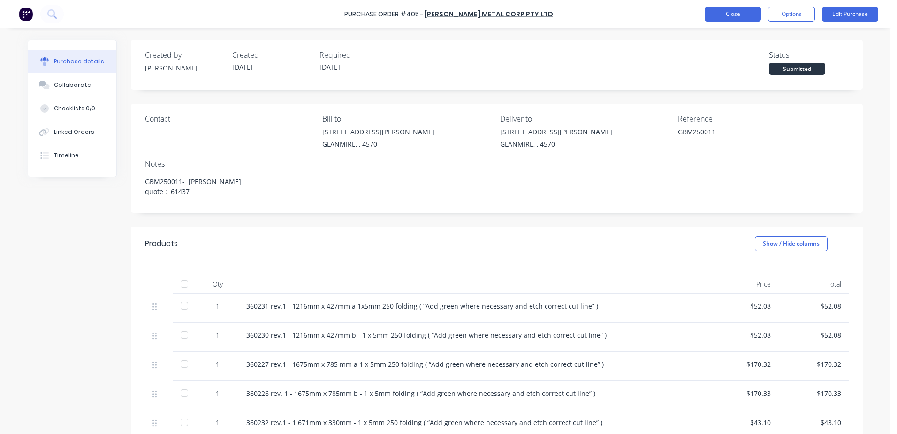
click at [724, 9] on button "Close" at bounding box center [733, 14] width 56 height 15
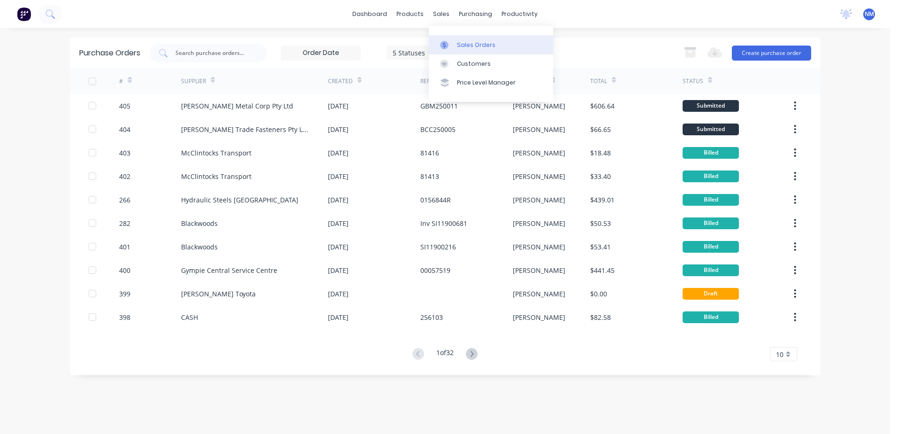
click at [472, 43] on div "Sales Orders" at bounding box center [476, 45] width 38 height 8
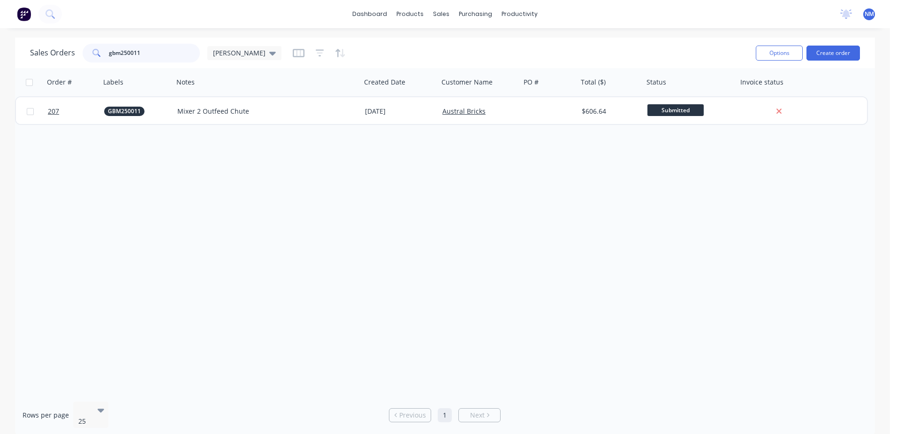
drag, startPoint x: 160, startPoint y: 56, endPoint x: 73, endPoint y: 59, distance: 86.9
click at [73, 59] on div "Sales Orders gbm250011 [PERSON_NAME]" at bounding box center [155, 53] width 251 height 19
type input "lam250180"
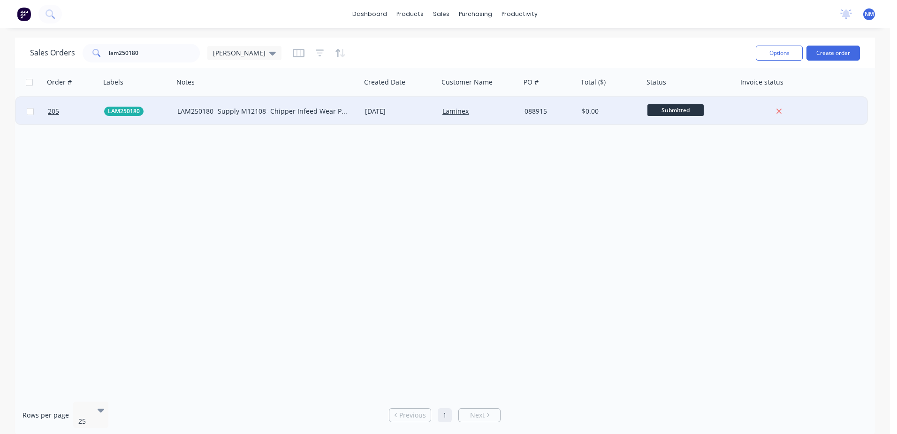
click at [498, 112] on div "Laminex" at bounding box center [477, 111] width 71 height 9
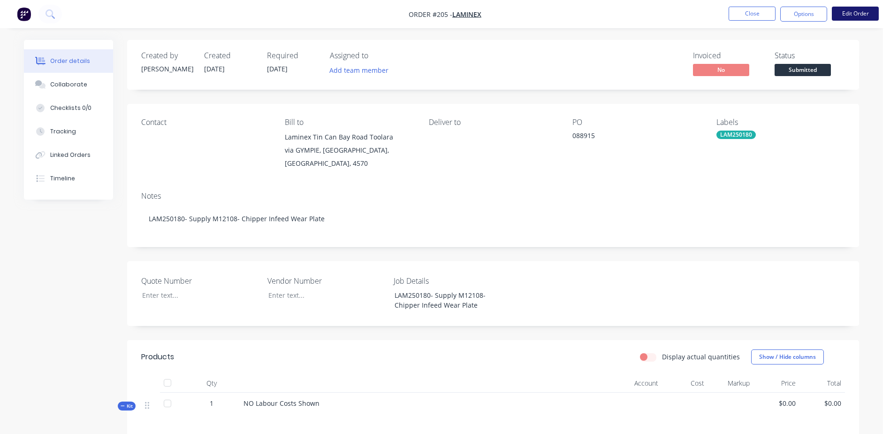
click at [853, 15] on button "Edit Order" at bounding box center [855, 14] width 47 height 14
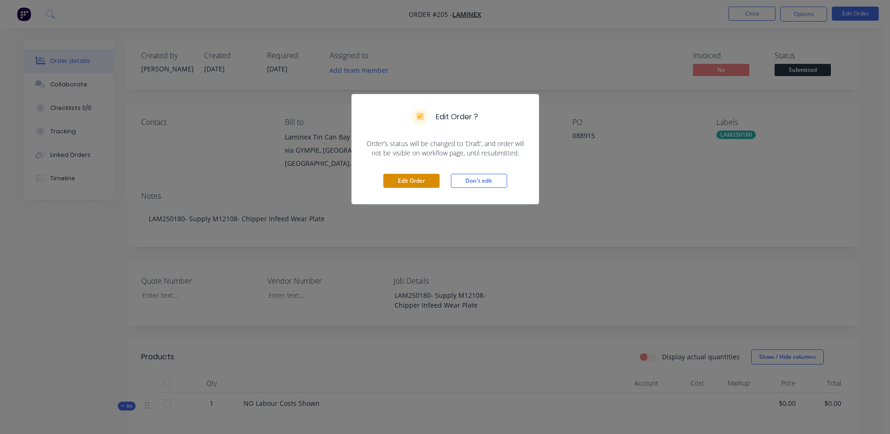
click at [399, 183] on button "Edit Order" at bounding box center [411, 181] width 56 height 14
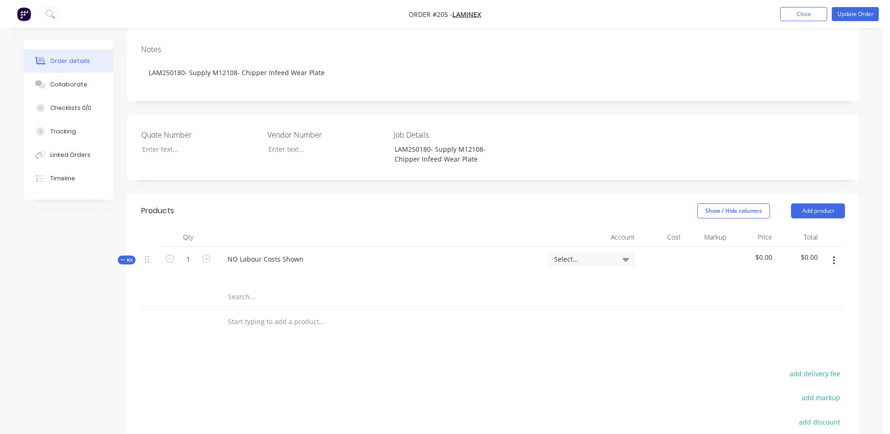
scroll to position [188, 0]
click at [242, 287] on input "text" at bounding box center [322, 296] width 188 height 19
click at [335, 287] on input "1891347 LM057-3.1 20-BIS500" at bounding box center [322, 296] width 188 height 19
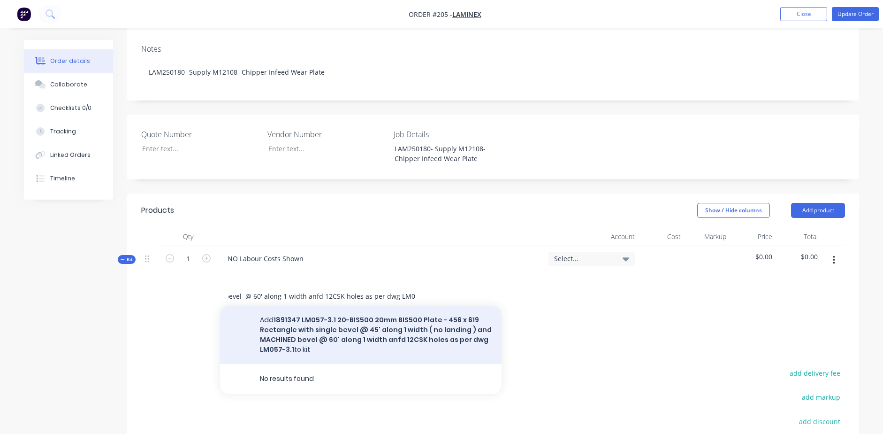
type input "1891347 LM057-3.1 20-BIS500 20mm BIS500 Plate - 456 x 619 Rectangle with single…"
click at [325, 308] on button "Add 1891347 LM057-3.1 20-BIS500 20mm BIS500 Plate - 456 x 619 Rectangle with si…" at bounding box center [361, 334] width 282 height 58
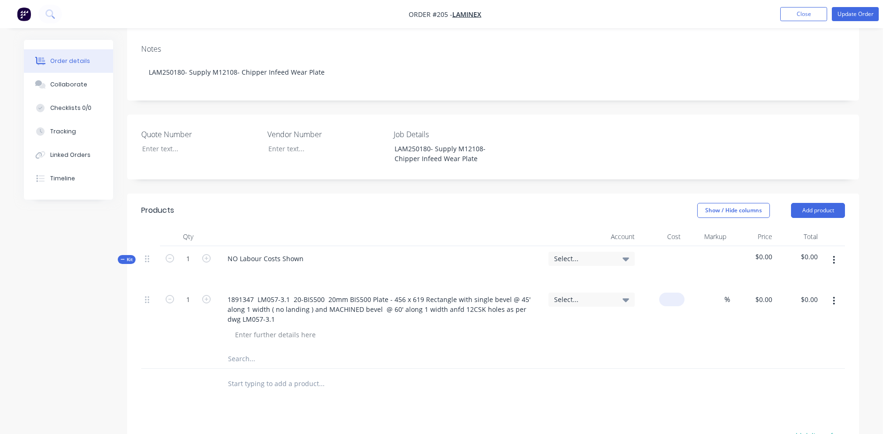
click at [677, 292] on input at bounding box center [674, 299] width 22 height 14
type input "$629.00"
click at [853, 13] on button "Update Order" at bounding box center [855, 14] width 47 height 14
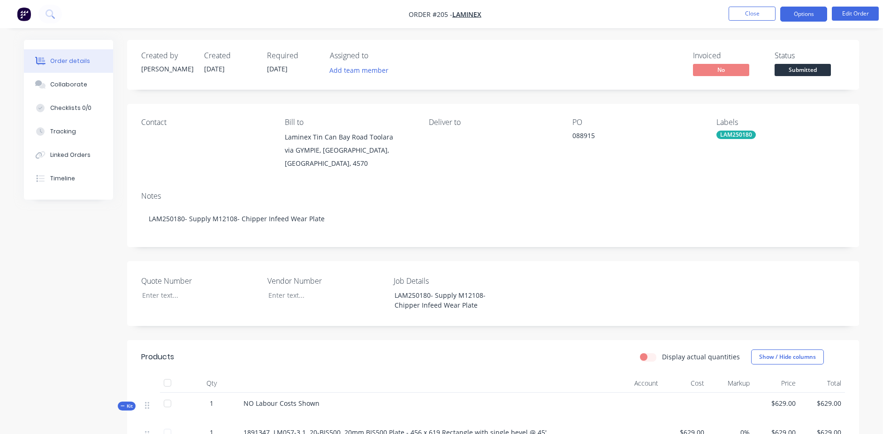
click at [812, 14] on button "Options" at bounding box center [803, 14] width 47 height 15
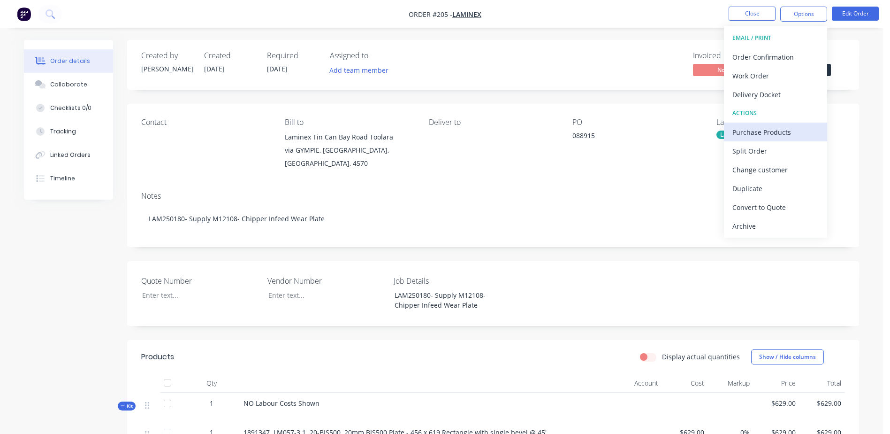
click at [797, 126] on div "Purchase Products" at bounding box center [775, 132] width 86 height 14
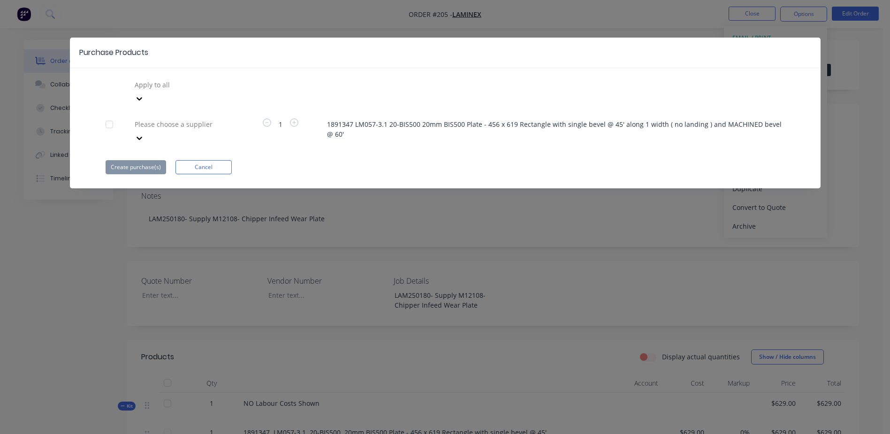
click at [169, 91] on div at bounding box center [201, 85] width 135 height 12
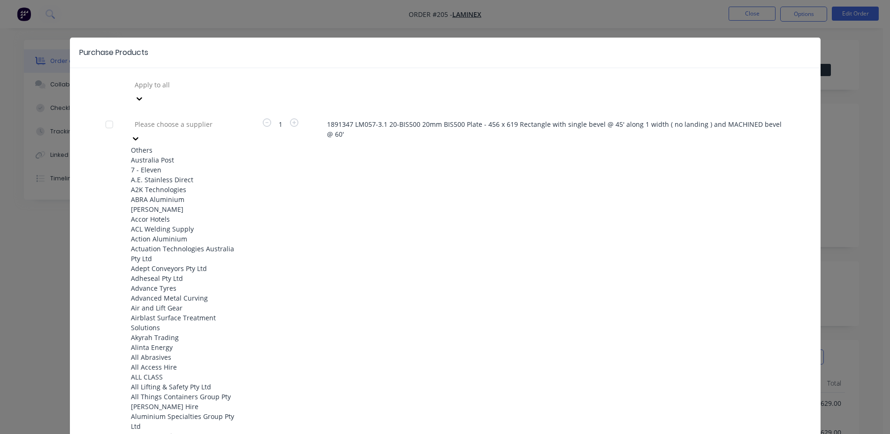
type input "E"
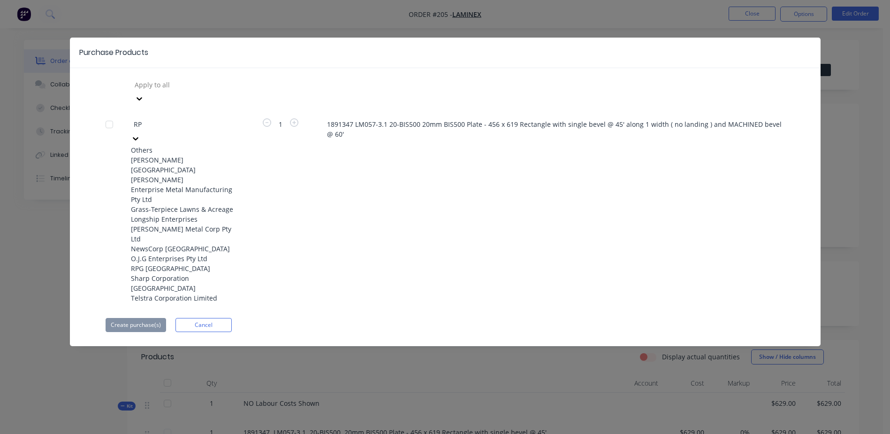
type input "RPG"
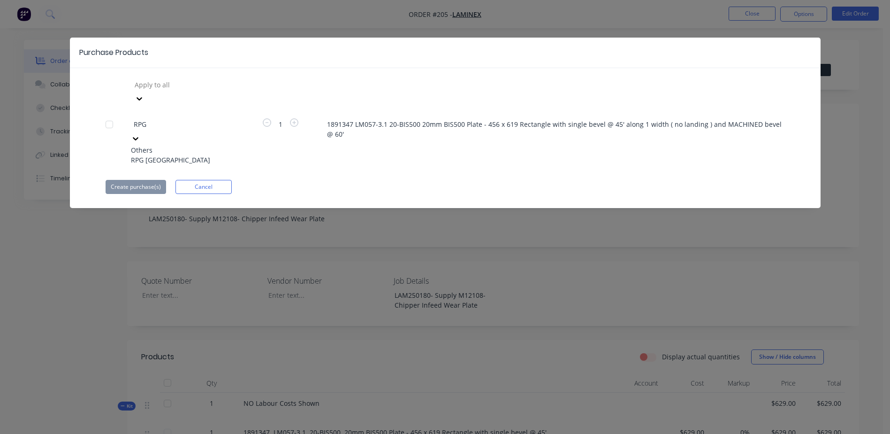
click at [170, 155] on div "RPG [GEOGRAPHIC_DATA]" at bounding box center [182, 160] width 103 height 10
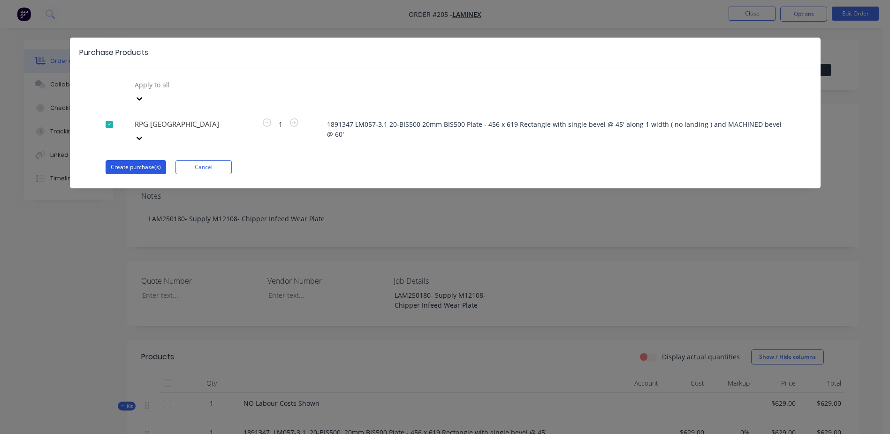
click at [132, 160] on button "Create purchase(s)" at bounding box center [136, 167] width 61 height 14
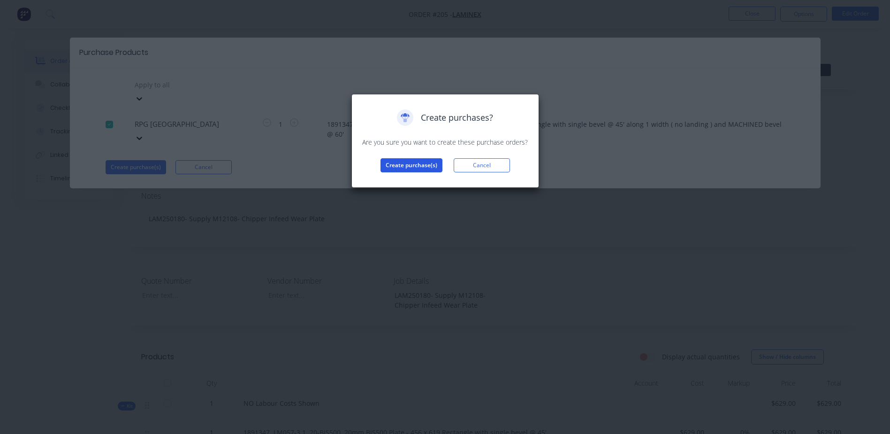
click at [403, 168] on button "Create purchase(s)" at bounding box center [412, 165] width 62 height 14
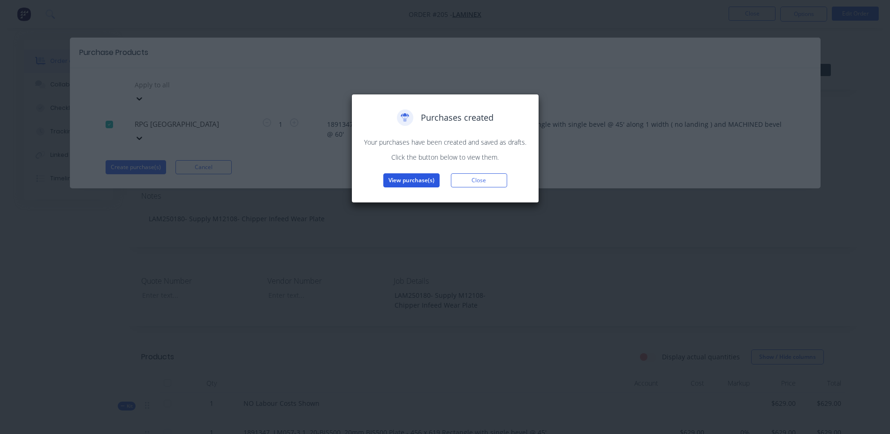
click at [405, 180] on button "View purchase(s)" at bounding box center [411, 180] width 56 height 14
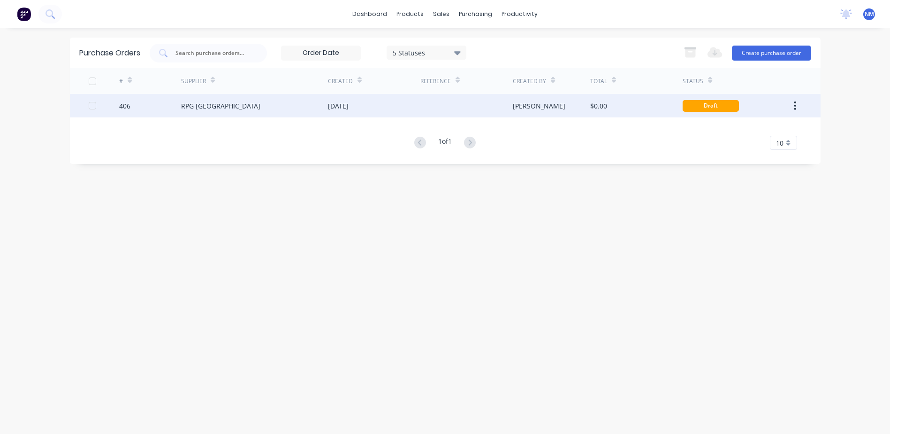
click at [444, 115] on div at bounding box center [466, 105] width 92 height 23
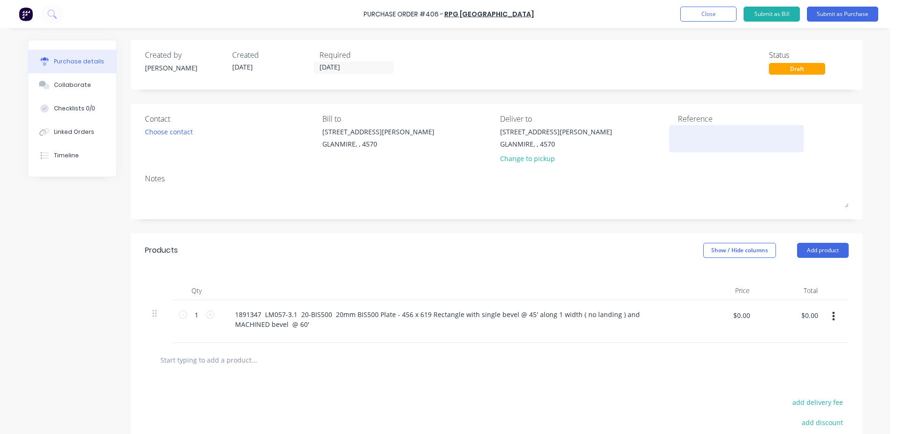
click at [697, 144] on textarea at bounding box center [736, 137] width 117 height 21
type textarea "LAM250180"
click at [157, 152] on div "Contact Choose contact" at bounding box center [230, 140] width 171 height 55
click at [155, 146] on div "Contact Choose contact" at bounding box center [230, 140] width 171 height 55
drag, startPoint x: 141, startPoint y: 160, endPoint x: 148, endPoint y: 156, distance: 8.4
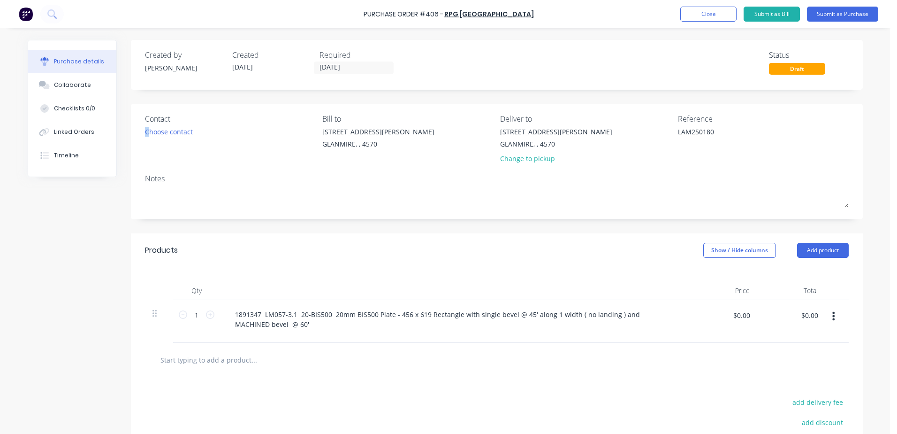
click at [148, 156] on div "Contact Choose contact [PERSON_NAME] to [STREET_ADDRESS][PERSON_NAME] Deliver t…" at bounding box center [497, 161] width 732 height 115
click at [151, 158] on div "Contact Choose contact" at bounding box center [230, 140] width 171 height 55
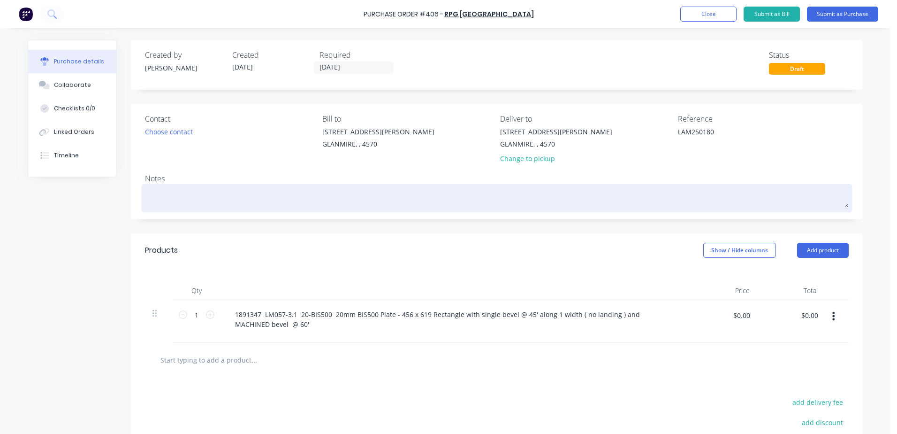
click at [156, 188] on textarea at bounding box center [497, 196] width 704 height 21
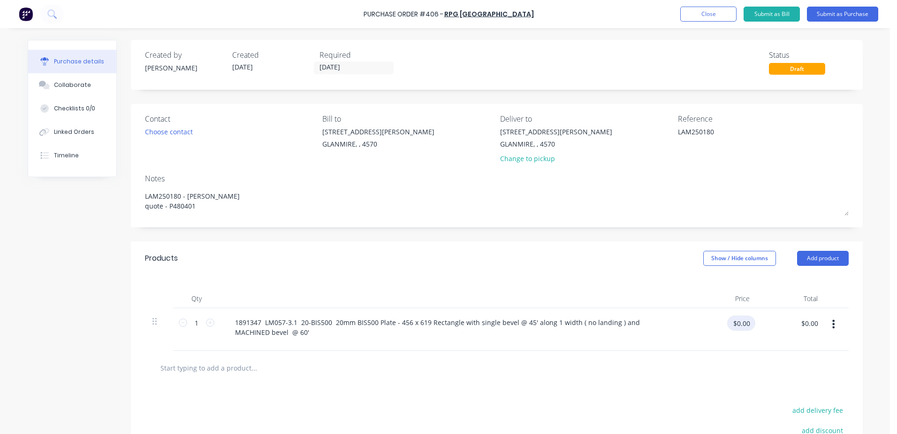
type textarea "LAM250180 - [PERSON_NAME] quote - P480401"
click at [728, 322] on input "$0.00" at bounding box center [741, 322] width 28 height 15
type input "$629.00"
click at [846, 16] on button "Submit as Purchase" at bounding box center [842, 14] width 71 height 15
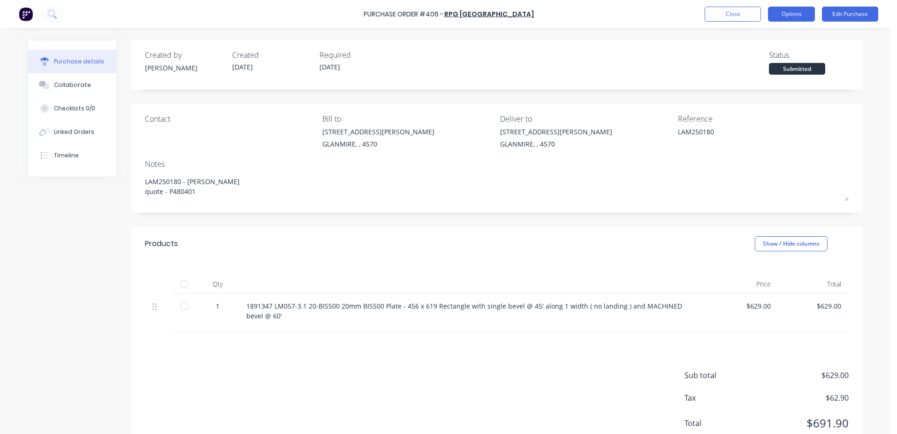
click at [792, 13] on button "Options" at bounding box center [791, 14] width 47 height 15
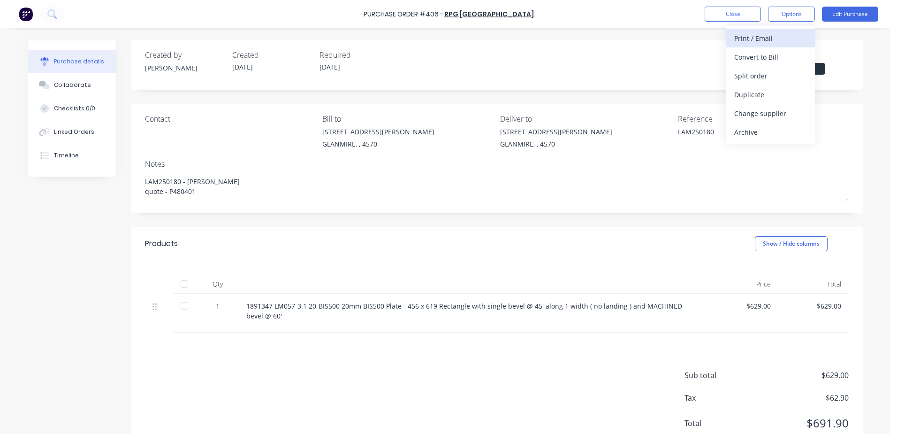
click at [766, 38] on div "Print / Email" at bounding box center [770, 38] width 72 height 14
click at [761, 63] on div "With pricing" at bounding box center [770, 57] width 72 height 14
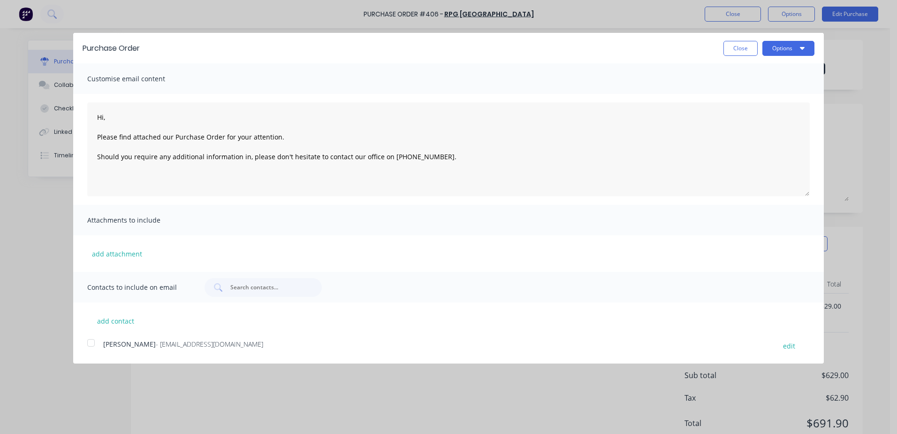
click at [93, 343] on div at bounding box center [91, 342] width 19 height 19
drag, startPoint x: 798, startPoint y: 46, endPoint x: 795, endPoint y: 51, distance: 5.7
click at [798, 46] on button "Options" at bounding box center [788, 48] width 52 height 15
click at [747, 90] on div "Email" at bounding box center [770, 91] width 72 height 14
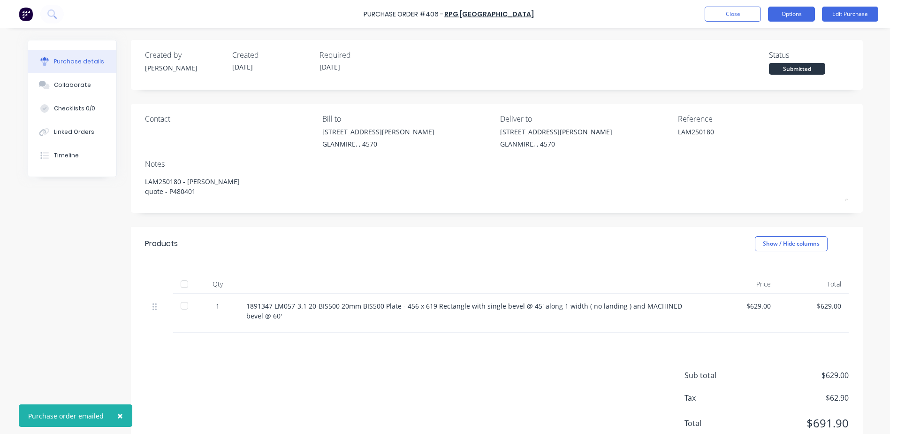
click at [785, 19] on button "Options" at bounding box center [791, 14] width 47 height 15
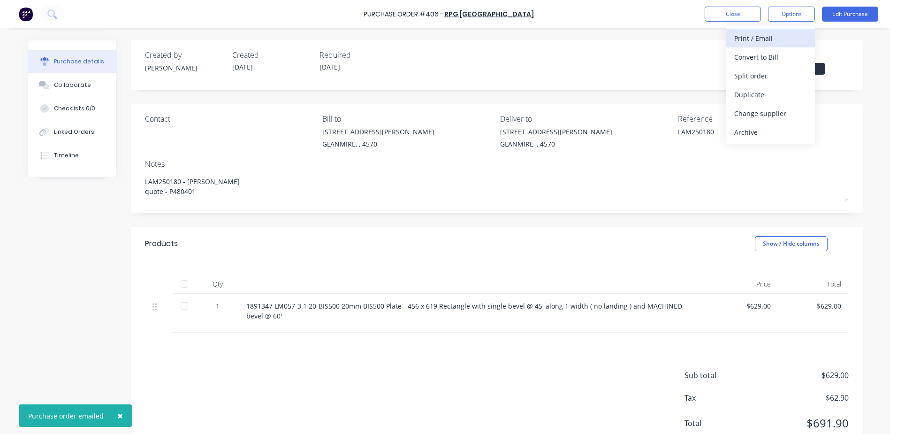
click at [733, 43] on button "Print / Email" at bounding box center [770, 38] width 89 height 19
click at [740, 53] on div "With pricing" at bounding box center [770, 57] width 72 height 14
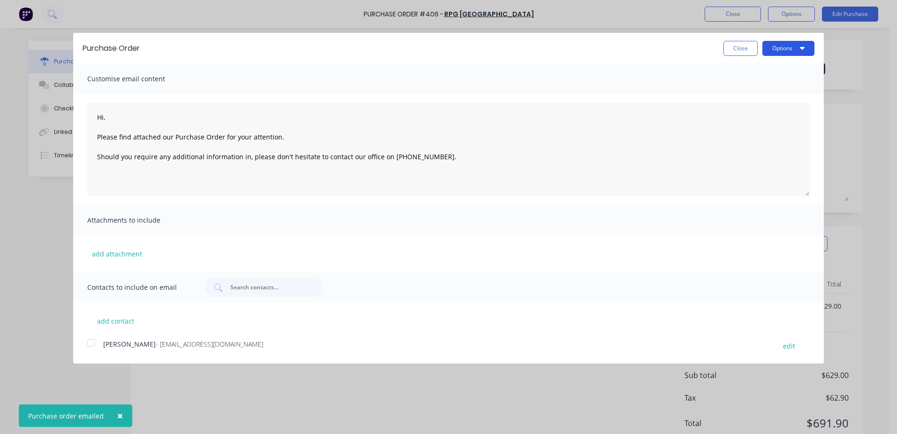
click at [785, 43] on button "Options" at bounding box center [788, 48] width 52 height 15
click at [744, 67] on div "Print" at bounding box center [770, 72] width 72 height 14
click at [731, 46] on button "Close" at bounding box center [740, 48] width 34 height 15
